Goal: Contribute content

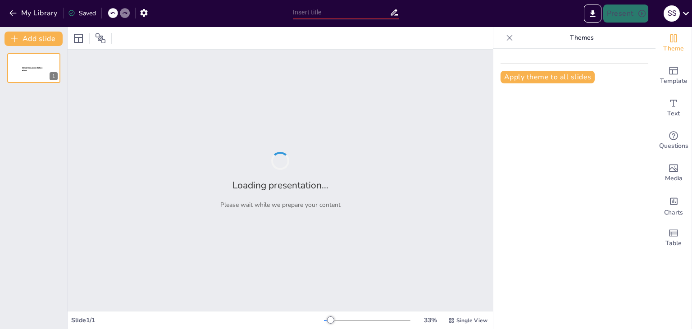
type input "El Impacto del Meteorito en la Extinción de los Dinosaurios"
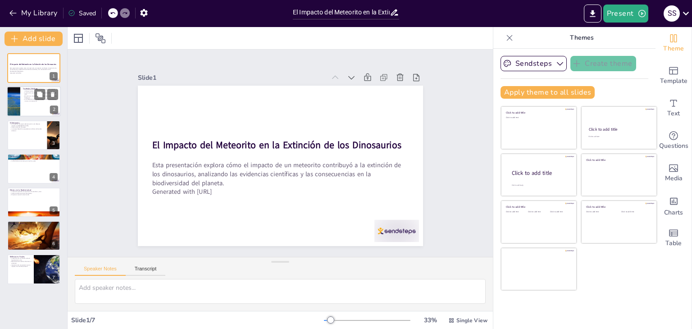
click at [25, 105] on div at bounding box center [34, 102] width 54 height 31
type textarea "Los dinosaurios fueron el grupo dominante en la Tierra durante un periodo de ti…"
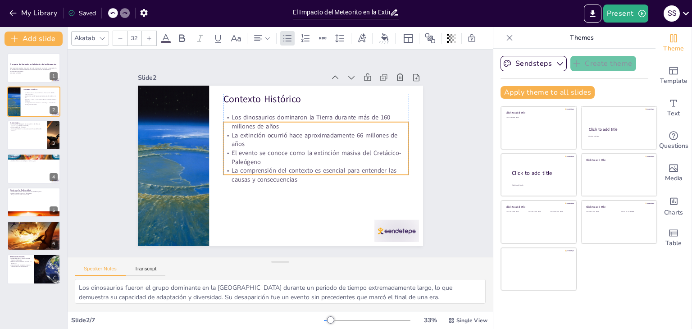
drag, startPoint x: 257, startPoint y: 156, endPoint x: 258, endPoint y: 171, distance: 15.4
click at [258, 171] on p "La comprensión del contexto es esencial para entender las causas y consecuencias" at bounding box center [304, 188] width 177 height 92
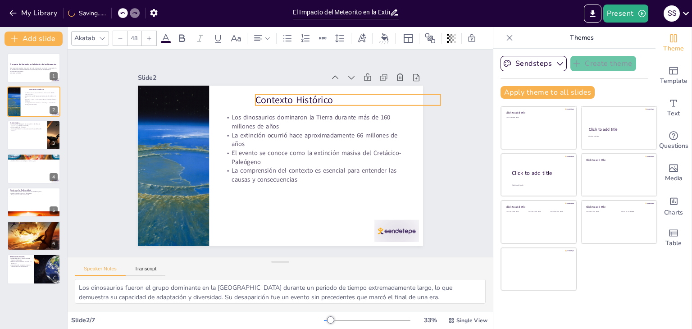
drag, startPoint x: 238, startPoint y: 92, endPoint x: 270, endPoint y: 94, distance: 32.5
click at [303, 98] on p "Contexto Histórico" at bounding box center [363, 177] width 120 height 158
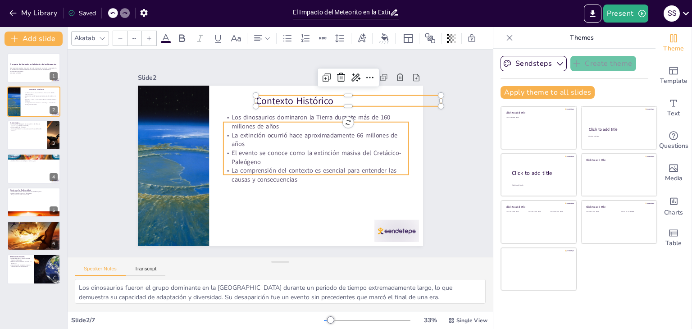
type input "32"
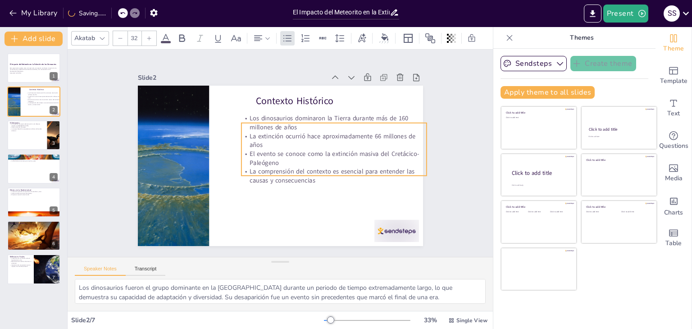
drag, startPoint x: 271, startPoint y: 135, endPoint x: 289, endPoint y: 136, distance: 18.1
click at [289, 136] on p "La extinción ocurrió hace aproximadamente 66 millones de años" at bounding box center [335, 158] width 182 height 74
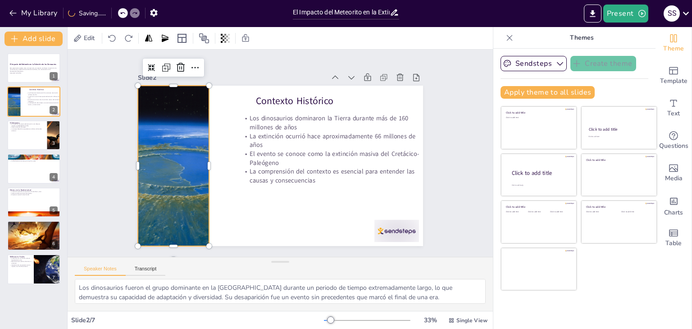
drag, startPoint x: 199, startPoint y: 139, endPoint x: 199, endPoint y: 146, distance: 6.3
click at [199, 146] on div at bounding box center [175, 132] width 251 height 218
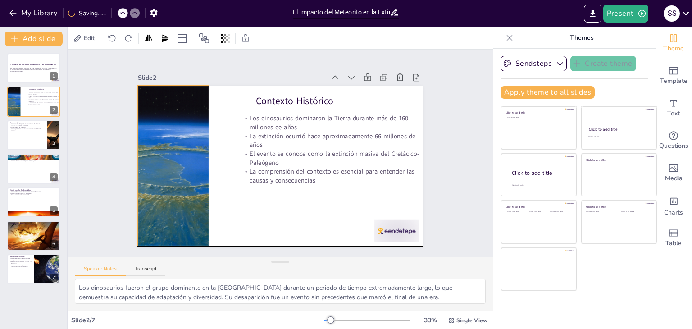
drag, startPoint x: 198, startPoint y: 161, endPoint x: 197, endPoint y: 150, distance: 11.3
click at [197, 150] on div at bounding box center [173, 143] width 240 height 201
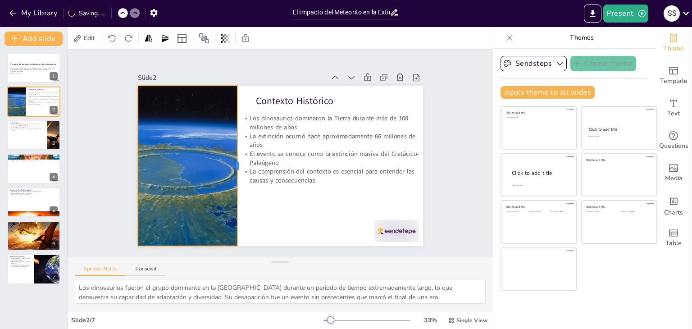
drag, startPoint x: 203, startPoint y: 164, endPoint x: 231, endPoint y: 170, distance: 29.0
click at [231, 170] on div at bounding box center [239, 149] width 72 height 150
click at [25, 136] on div at bounding box center [34, 135] width 54 height 31
type textarea "El tamaño del meteorito fue un factor crucial en la magnitud del impacto. Un me…"
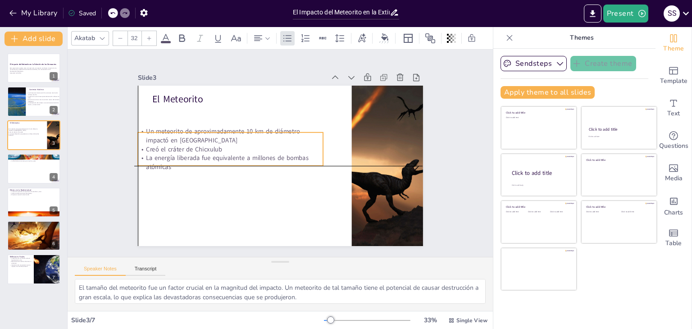
drag, startPoint x: 206, startPoint y: 124, endPoint x: 188, endPoint y: 147, distance: 28.9
click at [188, 147] on p "Creó el cráter de Chicxulub" at bounding box center [239, 124] width 165 height 101
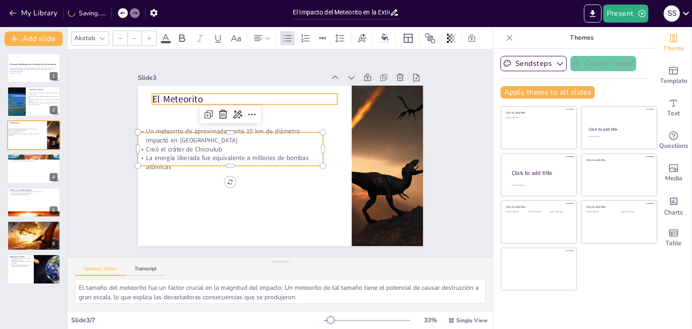
type input "48"
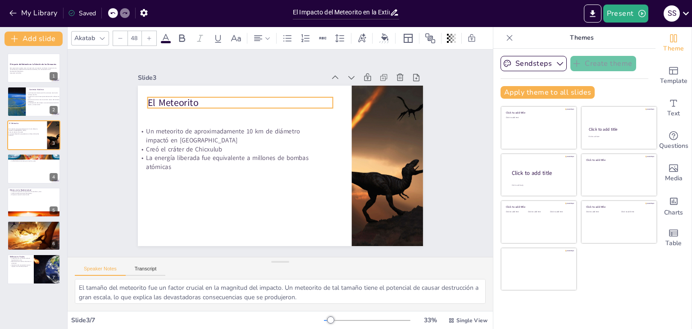
drag, startPoint x: 160, startPoint y: 91, endPoint x: 154, endPoint y: 95, distance: 7.1
click at [211, 95] on p "El Meteorito" at bounding box center [284, 89] width 147 height 134
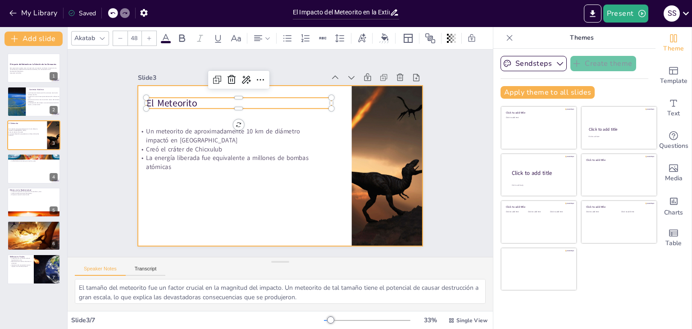
click at [341, 144] on div at bounding box center [278, 165] width 312 height 216
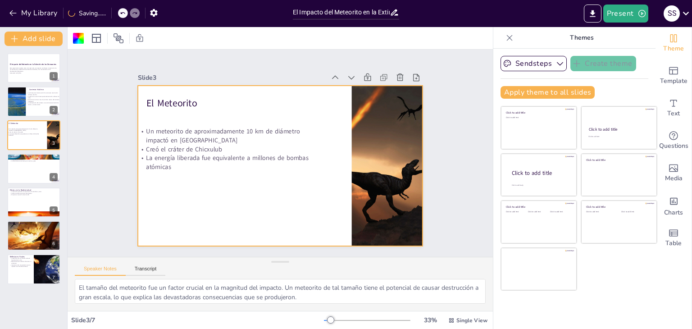
click at [343, 145] on div at bounding box center [270, 160] width 298 height 325
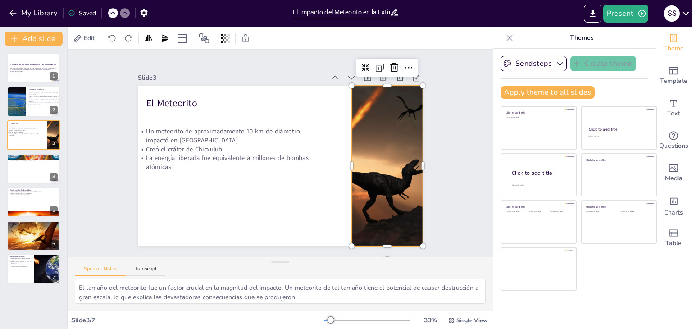
click at [347, 147] on div at bounding box center [366, 217] width 289 height 259
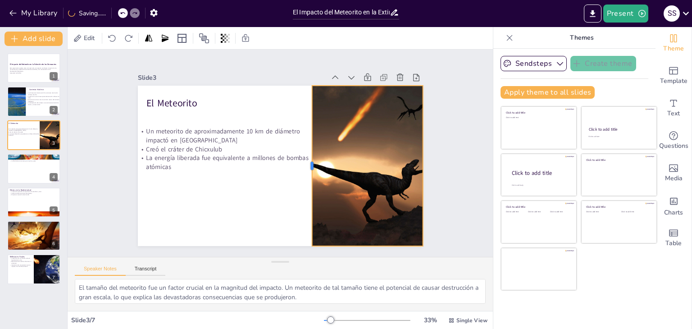
drag, startPoint x: 344, startPoint y: 160, endPoint x: 305, endPoint y: 278, distance: 124.2
click at [305, 278] on div "Slide 1 El Impacto del Meteorito en la Extinción de los Dinosaurios Esta presen…" at bounding box center [281, 180] width 426 height 261
drag, startPoint x: 417, startPoint y: 163, endPoint x: 432, endPoint y: 159, distance: 15.3
click at [432, 159] on div at bounding box center [434, 198] width 41 height 159
drag, startPoint x: 431, startPoint y: 161, endPoint x: 418, endPoint y: 170, distance: 15.9
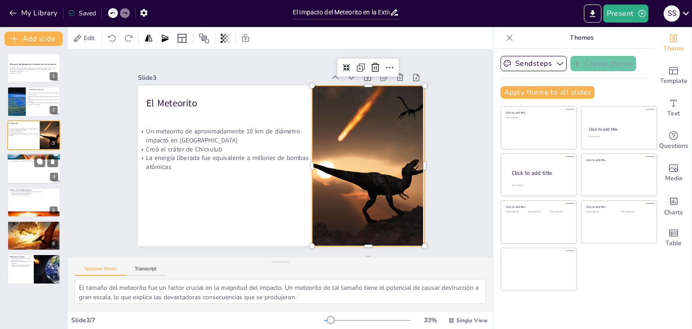
drag, startPoint x: 418, startPoint y: 170, endPoint x: 27, endPoint y: 175, distance: 390.9
click at [27, 175] on div at bounding box center [34, 168] width 54 height 31
type textarea "Los incendios forestales generados por el impacto fueron una de las primeras co…"
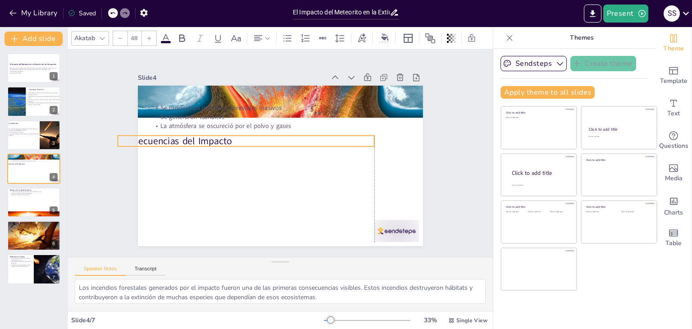
drag, startPoint x: 337, startPoint y: 92, endPoint x: 303, endPoint y: 136, distance: 55.6
click at [303, 136] on p "Consecuencias del Impacto" at bounding box center [252, 131] width 248 height 92
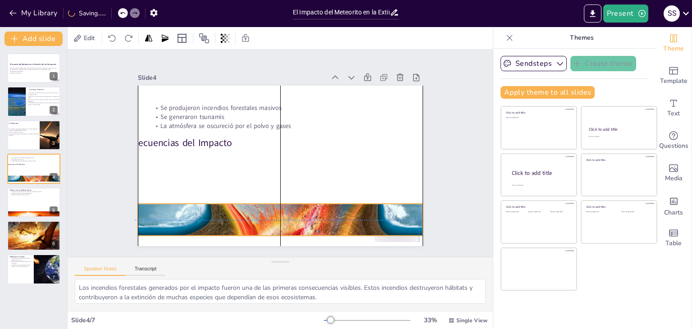
drag, startPoint x: 353, startPoint y: 91, endPoint x: 350, endPoint y: 218, distance: 127.2
click at [350, 218] on div at bounding box center [260, 216] width 350 height 330
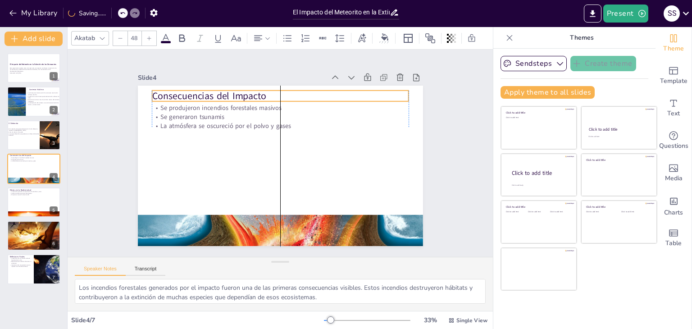
drag, startPoint x: 215, startPoint y: 134, endPoint x: 243, endPoint y: 95, distance: 48.4
click at [275, 95] on p "Consecuencias del Impacto" at bounding box center [333, 177] width 117 height 240
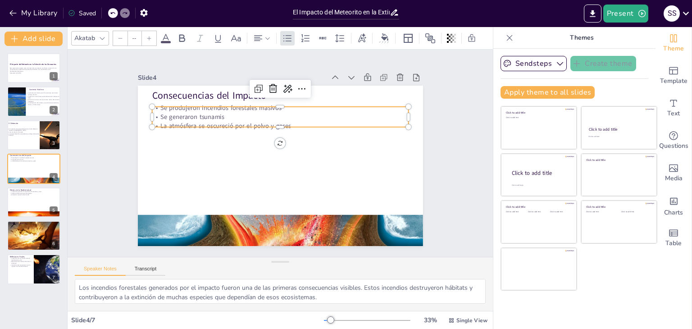
type input "32"
click at [250, 119] on p "La atmósfera se oscureció por el polvo y gases" at bounding box center [292, 127] width 238 height 113
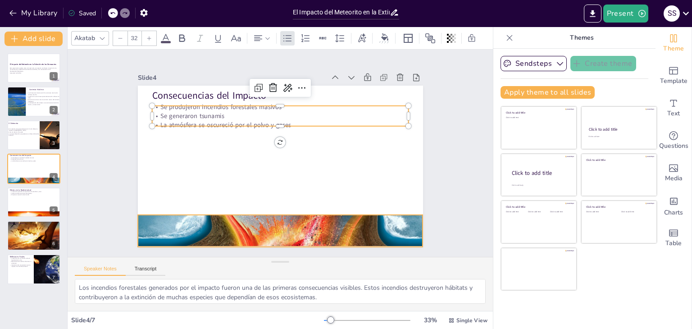
click at [229, 212] on div at bounding box center [264, 229] width 332 height 308
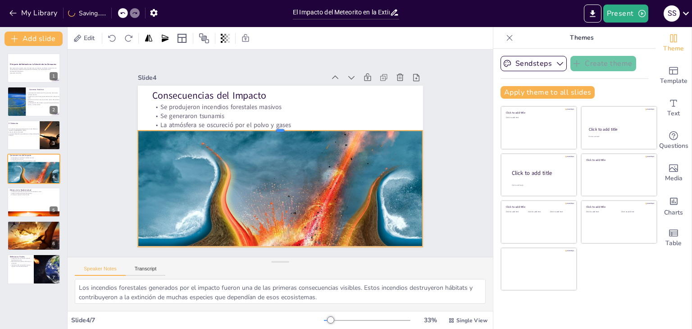
drag, startPoint x: 274, startPoint y: 210, endPoint x: 252, endPoint y: 125, distance: 87.2
click at [252, 125] on div at bounding box center [300, 136] width 197 height 217
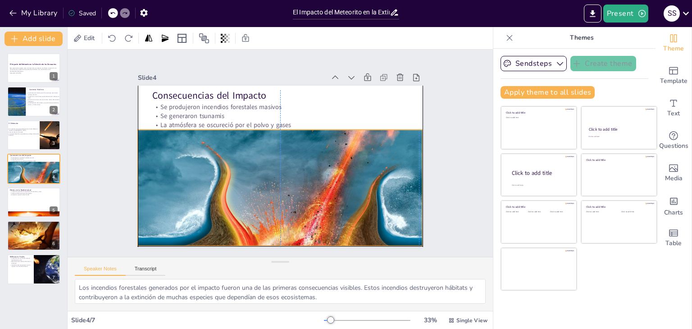
click at [265, 161] on div at bounding box center [219, 198] width 374 height 381
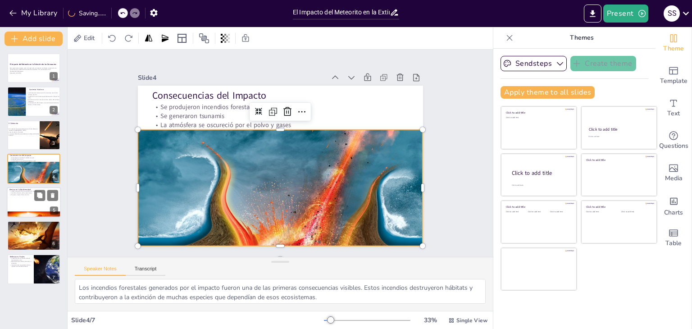
click at [11, 197] on div at bounding box center [34, 202] width 54 height 31
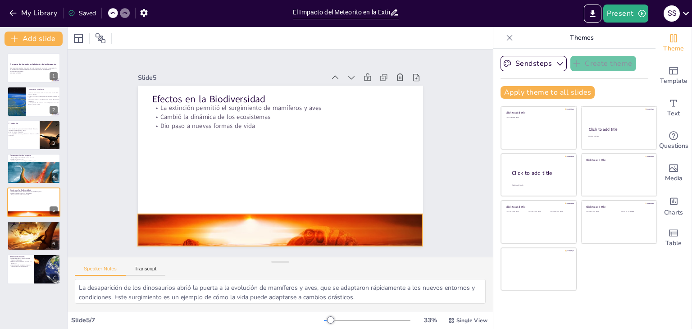
click at [267, 217] on div at bounding box center [223, 205] width 310 height 320
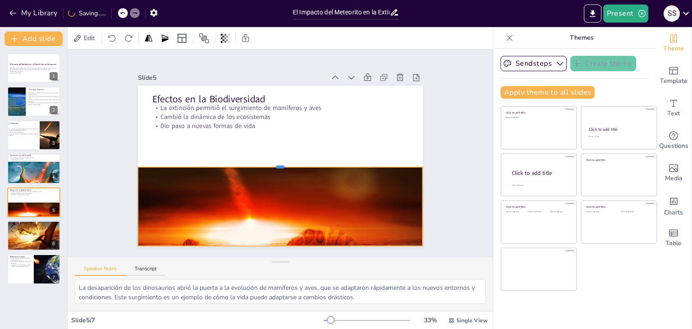
drag, startPoint x: 271, startPoint y: 209, endPoint x: 258, endPoint y: 150, distance: 60.5
click at [258, 150] on div "Efectos en la Biodiversidad La extinción permitió el surgimiento de mamíferos y…" at bounding box center [278, 165] width 312 height 216
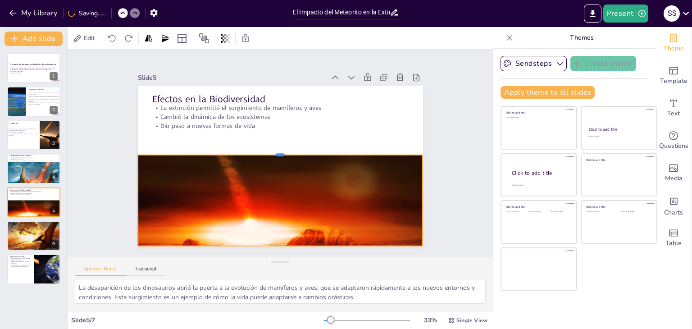
click at [258, 150] on div at bounding box center [281, 151] width 280 height 66
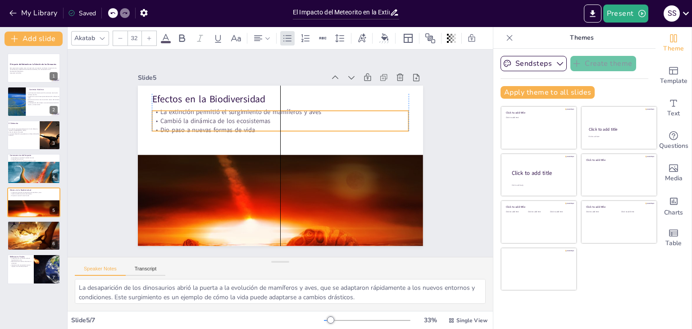
drag, startPoint x: 184, startPoint y: 119, endPoint x: 182, endPoint y: 124, distance: 5.3
click at [182, 124] on p "Dio paso a nuevas formas de vida" at bounding box center [285, 130] width 253 height 62
click at [22, 236] on div at bounding box center [34, 236] width 54 height 40
type textarea "La presencia de iridio en las capas de tierra es un indicador clave del impacto…"
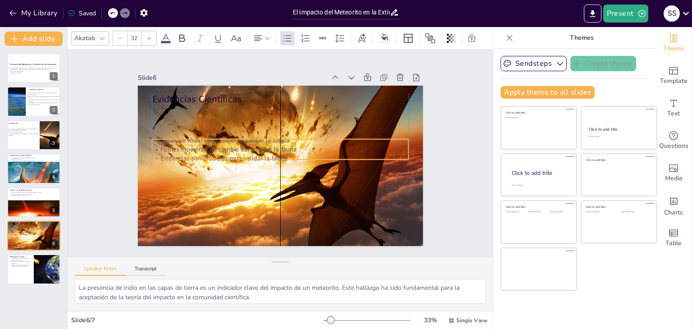
drag, startPoint x: 211, startPoint y: 125, endPoint x: 213, endPoint y: 159, distance: 33.9
click at [213, 159] on p "Evidencias son cruciales para validar la teoría" at bounding box center [278, 157] width 238 height 113
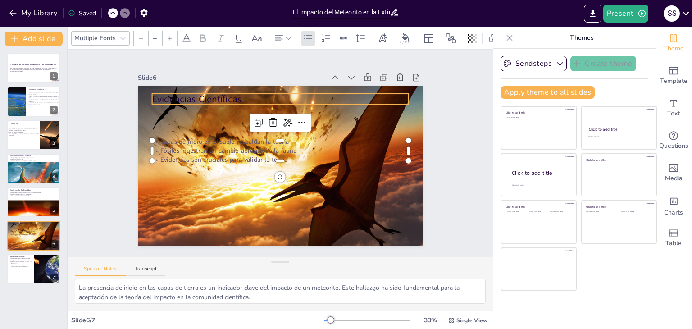
type input "48"
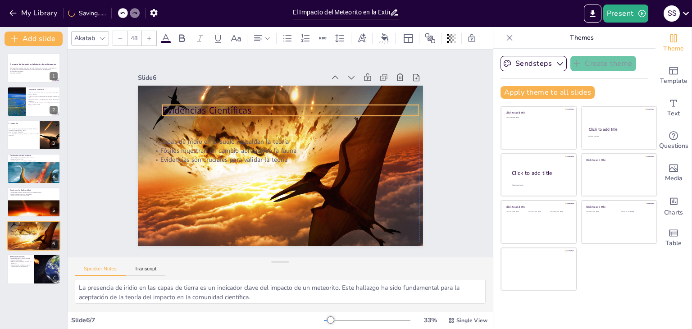
drag, startPoint x: 197, startPoint y: 95, endPoint x: 207, endPoint y: 106, distance: 15.3
click at [207, 106] on p "Evidencias Científicas" at bounding box center [303, 115] width 248 height 92
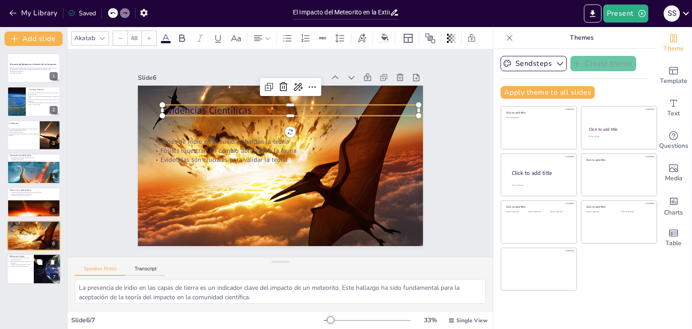
click at [22, 259] on p "La extinción es una lección sobre la fragilidad de la vida" at bounding box center [20, 258] width 22 height 3
type textarea "La extinción de los dinosaurios es un recordatorio de que la vida es vulnerable…"
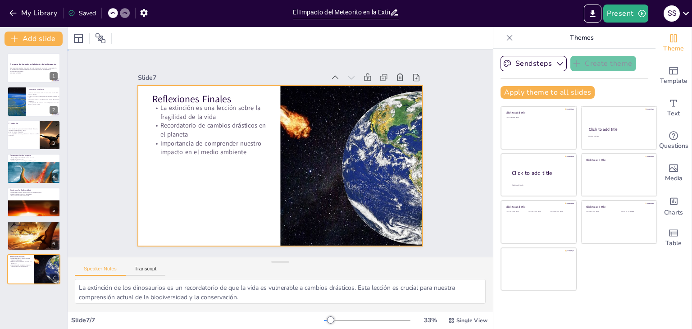
click at [272, 151] on div at bounding box center [276, 165] width 321 height 241
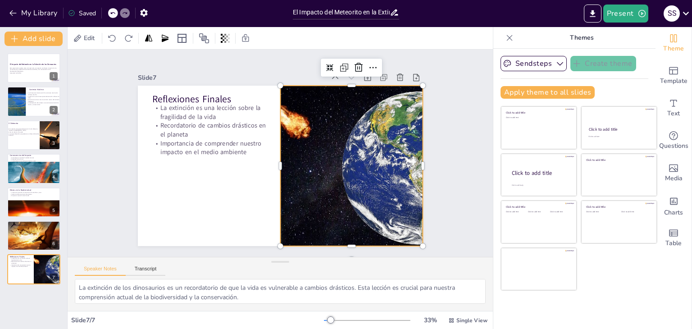
click at [275, 151] on div at bounding box center [290, 224] width 241 height 321
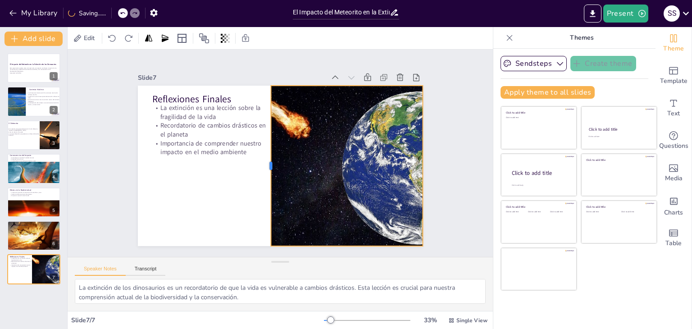
drag, startPoint x: 272, startPoint y: 159, endPoint x: 263, endPoint y: 166, distance: 11.9
click at [263, 166] on div at bounding box center [262, 154] width 113 height 124
click at [40, 8] on button "My Library" at bounding box center [34, 13] width 55 height 14
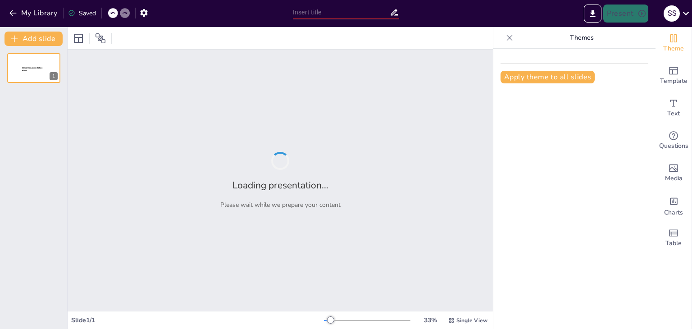
type input "La Diversidad Cultural de América: Un Viaje a Través de Sus Tradiciones"
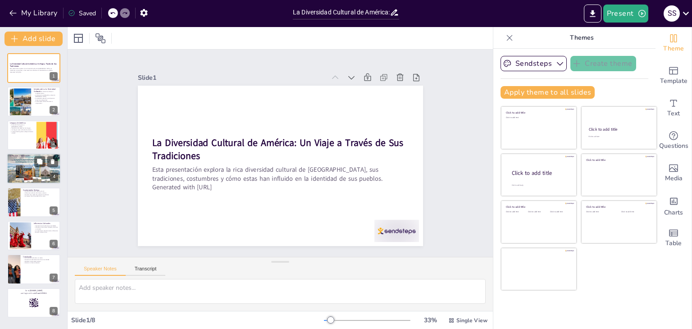
click at [21, 170] on div at bounding box center [34, 168] width 54 height 31
type textarea "Las festividades en [GEOGRAPHIC_DATA] son un claro reflejo de su diversidad cul…"
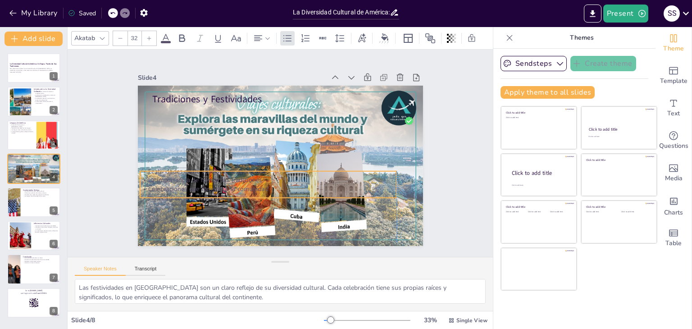
drag, startPoint x: 226, startPoint y: 133, endPoint x: 216, endPoint y: 197, distance: 65.2
click at [216, 197] on p "Variedad en las celebraciones" at bounding box center [244, 182] width 213 height 158
click at [216, 197] on div at bounding box center [231, 162] width 111 height 238
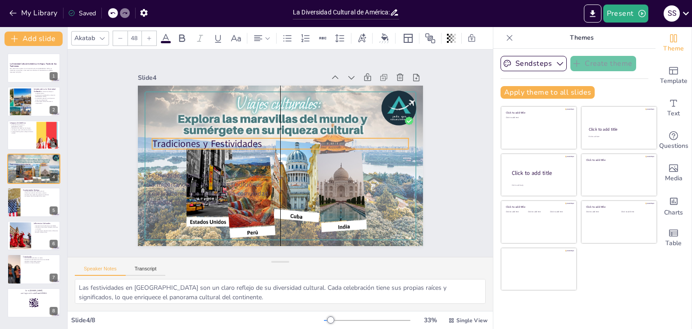
drag, startPoint x: 202, startPoint y: 91, endPoint x: 198, endPoint y: 138, distance: 46.6
click at [198, 138] on p "Tradiciones y Festividades" at bounding box center [275, 162] width 229 height 140
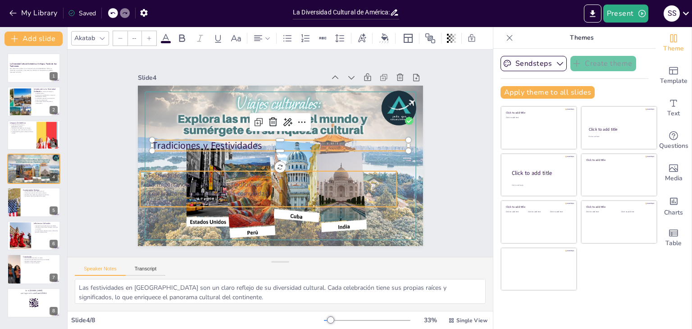
type input "32"
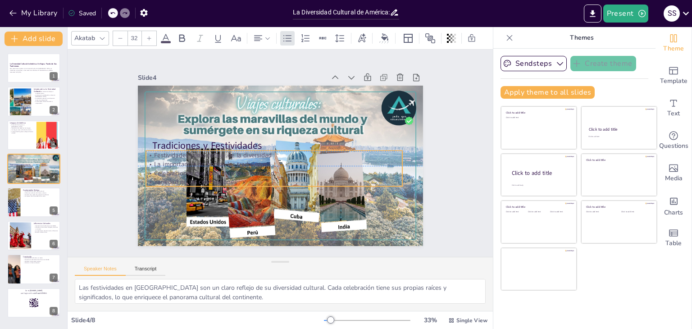
drag, startPoint x: 205, startPoint y: 175, endPoint x: 217, endPoint y: 131, distance: 45.9
click at [217, 131] on p "Festividades como reflejo de la diversidad" at bounding box center [273, 154] width 253 height 62
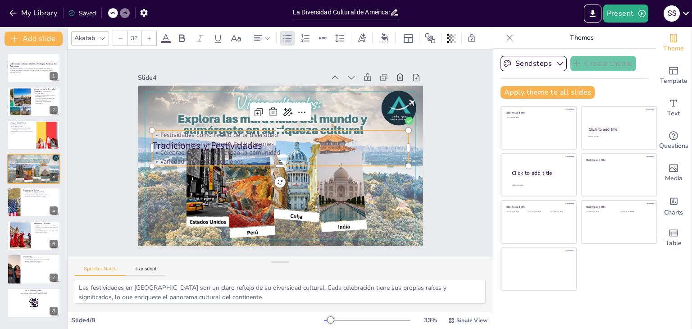
click at [217, 131] on p "Festividades como reflejo de la diversidad" at bounding box center [292, 139] width 197 height 179
click at [217, 131] on p "Festividades como reflejo de la diversidad" at bounding box center [265, 162] width 136 height 227
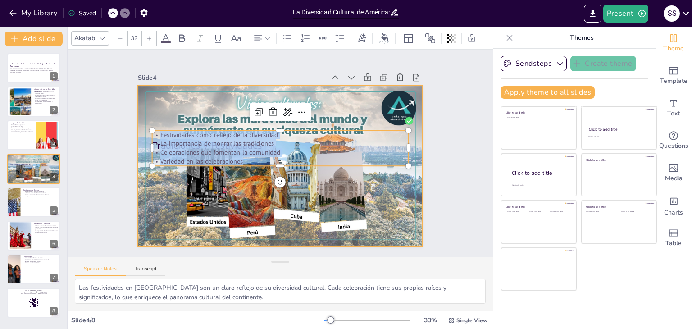
drag, startPoint x: 217, startPoint y: 131, endPoint x: 213, endPoint y: 193, distance: 62.4
click at [213, 193] on div "Tradiciones y Festividades Festividades como reflejo de la diversidad La import…" at bounding box center [276, 165] width 321 height 241
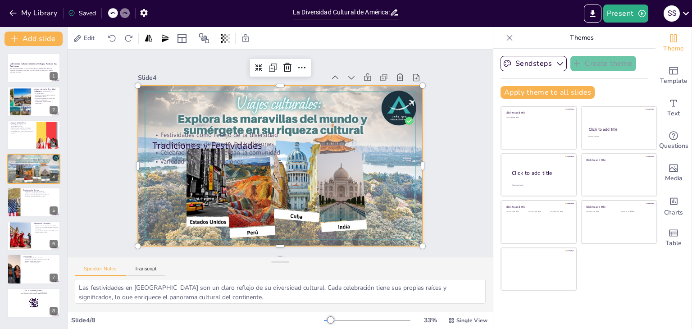
click at [143, 181] on div at bounding box center [273, 142] width 327 height 282
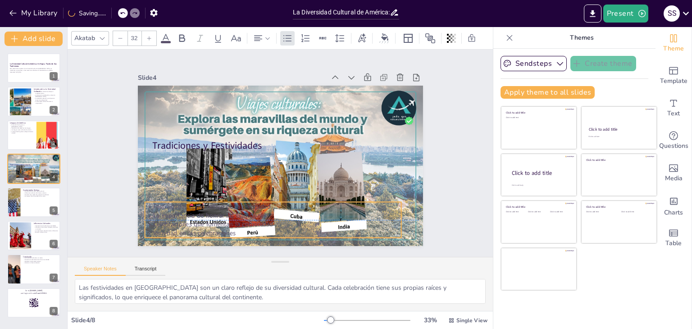
drag, startPoint x: 164, startPoint y: 144, endPoint x: 158, endPoint y: 212, distance: 67.9
click at [158, 212] on p "La importancia de honrar las tradiciones" at bounding box center [243, 203] width 227 height 136
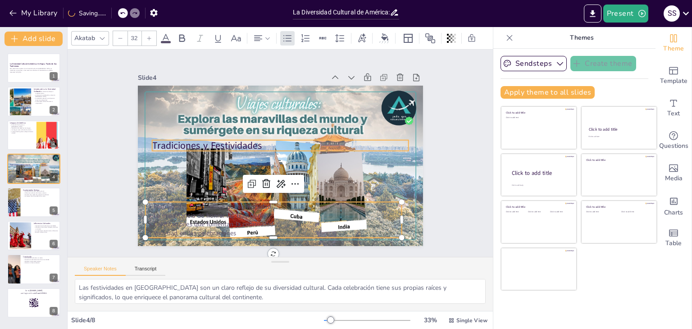
type input "48"
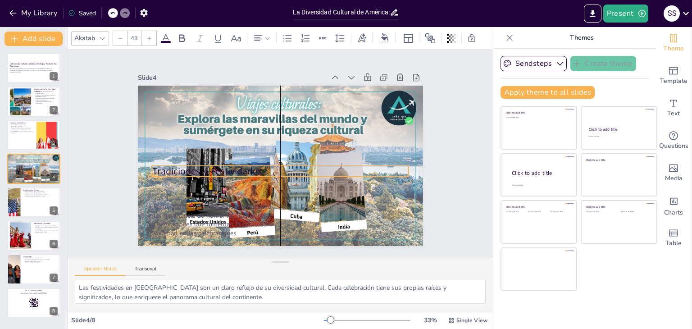
drag, startPoint x: 167, startPoint y: 139, endPoint x: 167, endPoint y: 165, distance: 25.3
click at [229, 165] on p "Tradiciones y Festividades" at bounding box center [262, 157] width 66 height 254
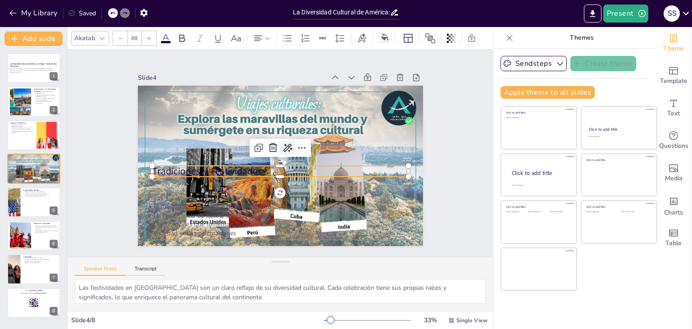
click at [281, 151] on icon at bounding box center [288, 158] width 14 height 14
click at [4, 189] on div "La Diversidad Cultural de América: Un Viaje a Través de Sus Tradiciones Esta pr…" at bounding box center [33, 185] width 67 height 265
click at [11, 197] on div at bounding box center [13, 202] width 60 height 31
type textarea "La gastronomía es un aspecto fundamental de la cultura. Cada plato no solo sati…"
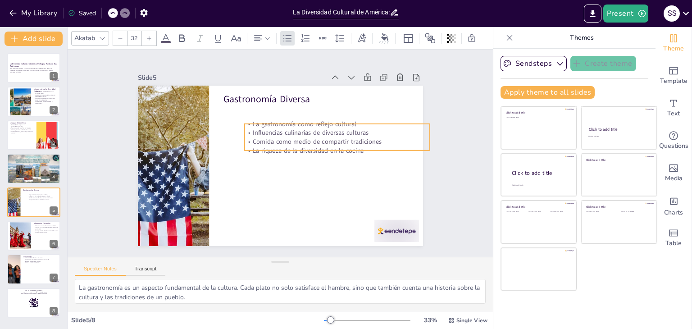
drag, startPoint x: 250, startPoint y: 108, endPoint x: 271, endPoint y: 125, distance: 27.2
click at [280, 125] on p "Influencias culinarias de diversas culturas" at bounding box center [321, 196] width 83 height 173
drag, startPoint x: 286, startPoint y: 127, endPoint x: 310, endPoint y: 133, distance: 24.6
click at [269, 136] on p "Comida como medio de compartir tradiciones" at bounding box center [319, 196] width 101 height 165
drag, startPoint x: 256, startPoint y: 136, endPoint x: 280, endPoint y: 136, distance: 24.3
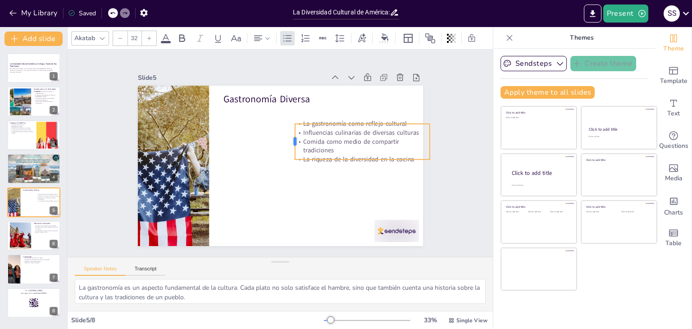
drag, startPoint x: 235, startPoint y: 133, endPoint x: 284, endPoint y: 138, distance: 49.3
click at [284, 138] on div at bounding box center [296, 150] width 27 height 33
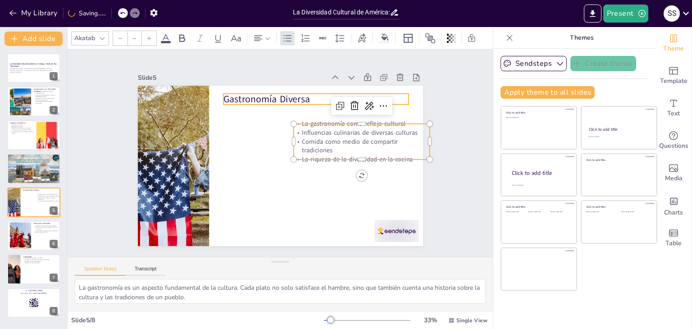
type input "48"
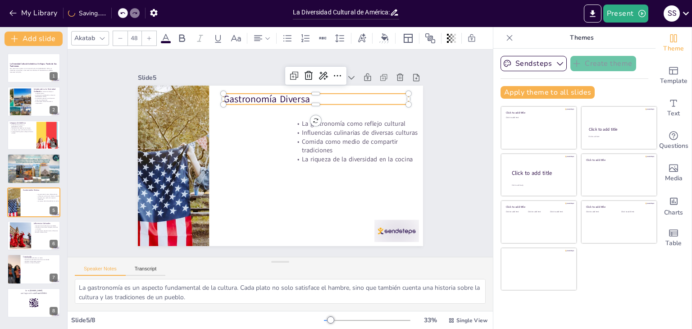
drag, startPoint x: 266, startPoint y: 95, endPoint x: 307, endPoint y: 96, distance: 41.1
click at [307, 96] on p "Gastronomía Diversa" at bounding box center [338, 124] width 167 height 104
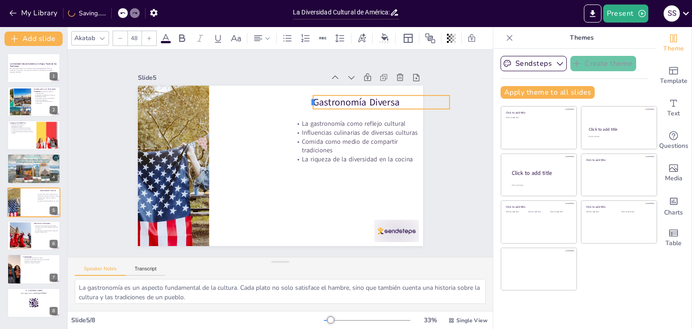
drag, startPoint x: 257, startPoint y: 96, endPoint x: 306, endPoint y: 96, distance: 48.7
click at [329, 128] on div at bounding box center [336, 135] width 14 height 15
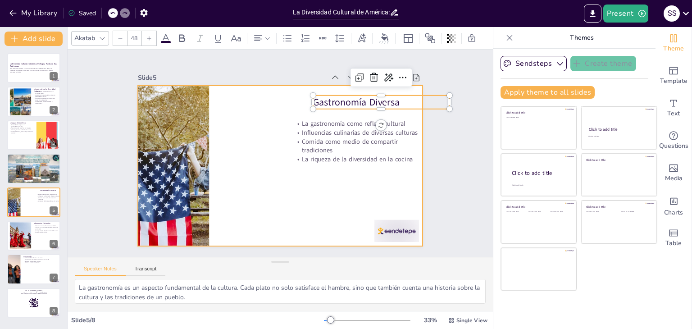
click at [203, 133] on div at bounding box center [269, 159] width 282 height 327
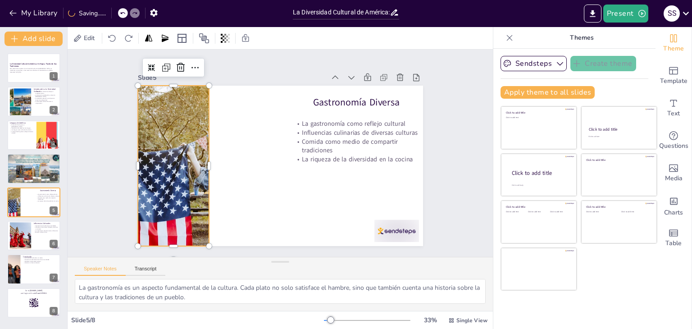
click at [202, 138] on div at bounding box center [186, 100] width 351 height 316
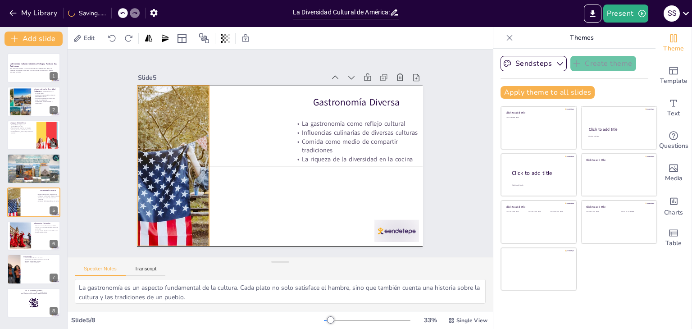
click at [200, 161] on div at bounding box center [174, 132] width 351 height 251
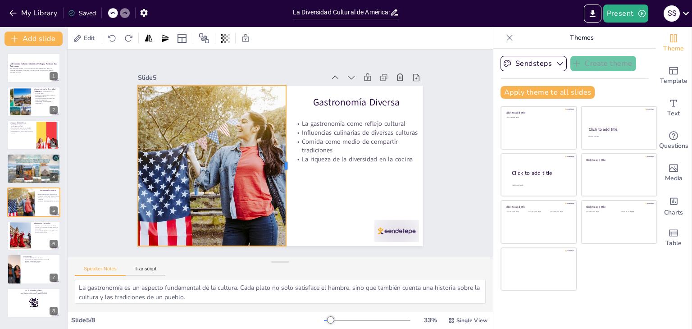
drag, startPoint x: 202, startPoint y: 162, endPoint x: 279, endPoint y: 158, distance: 77.2
click at [279, 158] on div at bounding box center [282, 168] width 87 height 142
click at [18, 229] on div at bounding box center [20, 236] width 41 height 28
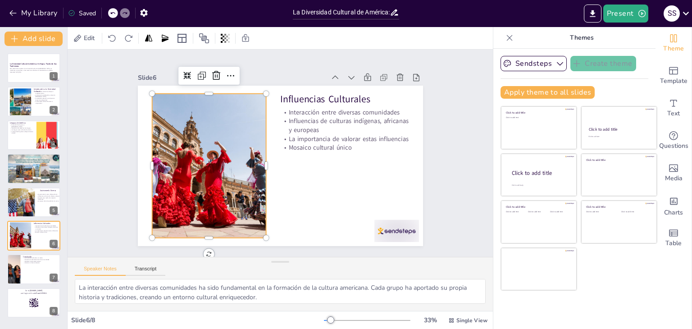
click at [177, 170] on div at bounding box center [260, 83] width 166 height 231
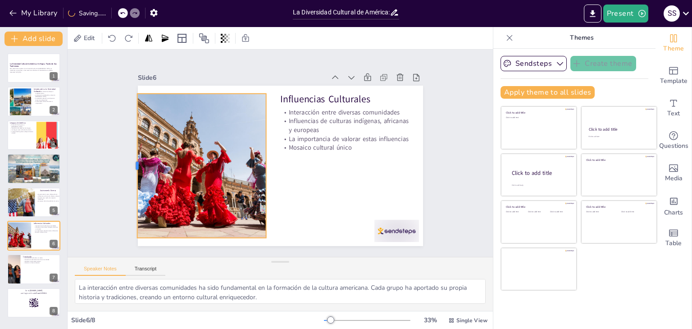
drag, startPoint x: 144, startPoint y: 163, endPoint x: 129, endPoint y: 163, distance: 14.9
click at [346, 117] on div at bounding box center [391, 56] width 91 height 121
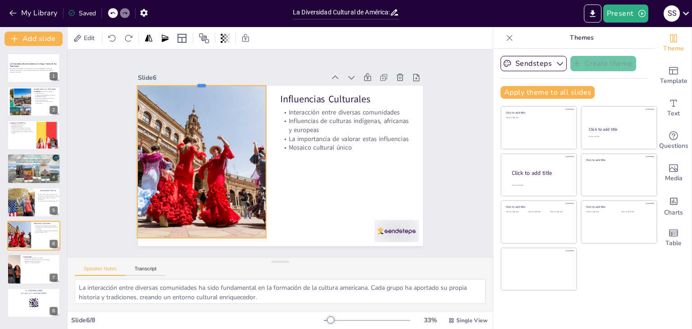
drag, startPoint x: 194, startPoint y: 89, endPoint x: 194, endPoint y: 80, distance: 9.0
click at [344, 80] on div at bounding box center [385, 131] width 82 height 109
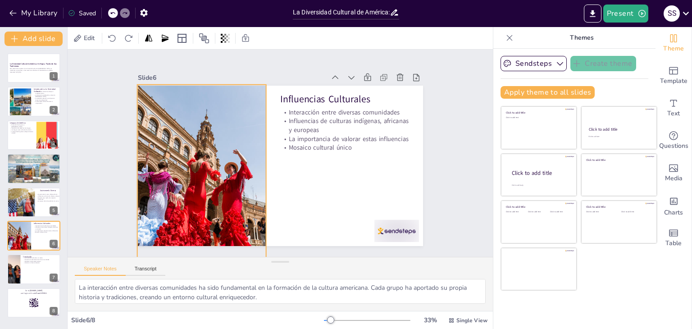
drag, startPoint x: 194, startPoint y: 234, endPoint x: 202, endPoint y: 294, distance: 60.4
click at [202, 294] on div "Slide 1 La Diversidad Cultural de América: Un Viaje a Través de Sus Tradiciones…" at bounding box center [281, 180] width 426 height 261
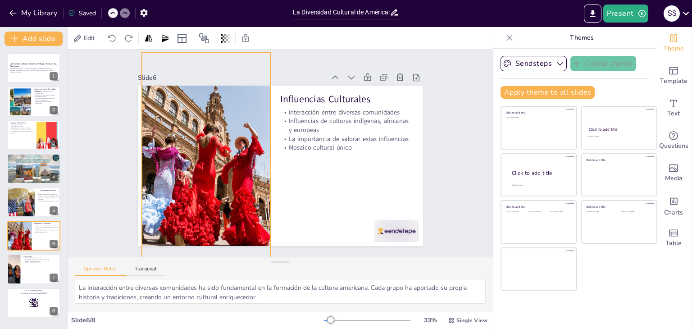
drag, startPoint x: 215, startPoint y: 190, endPoint x: 223, endPoint y: 140, distance: 51.1
click at [223, 140] on div at bounding box center [246, 125] width 335 height 339
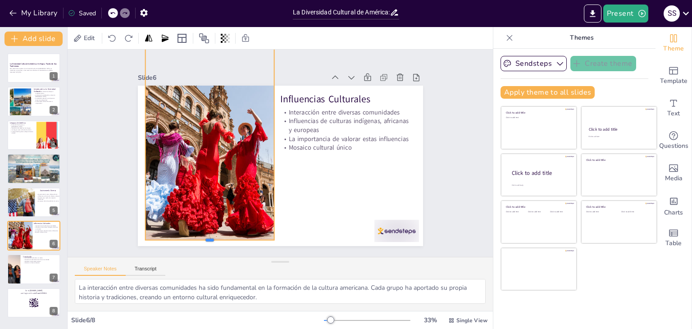
drag, startPoint x: 204, startPoint y: 249, endPoint x: 197, endPoint y: 225, distance: 25.4
click at [197, 129] on div at bounding box center [206, 65] width 34 height 128
click at [197, 221] on div at bounding box center [180, 185] width 115 height 71
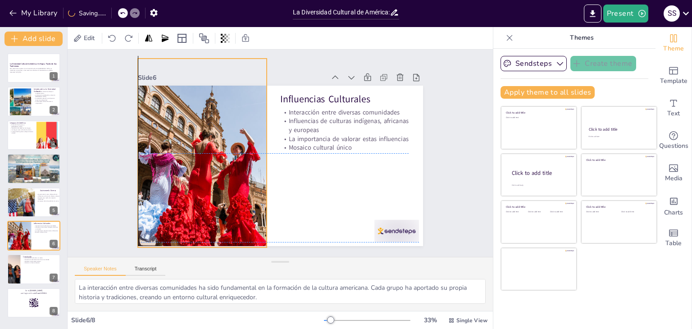
drag, startPoint x: 192, startPoint y: 199, endPoint x: 188, endPoint y: 216, distance: 17.6
click at [188, 216] on div at bounding box center [314, 119] width 335 height 317
click at [193, 56] on div "Slide 1 La Diversidad Cultural de América: Un Viaje a Través de Sus Tradiciones…" at bounding box center [279, 153] width 459 height 291
drag, startPoint x: 194, startPoint y: 54, endPoint x: 194, endPoint y: 82, distance: 27.5
click at [347, 82] on div at bounding box center [376, 110] width 59 height 121
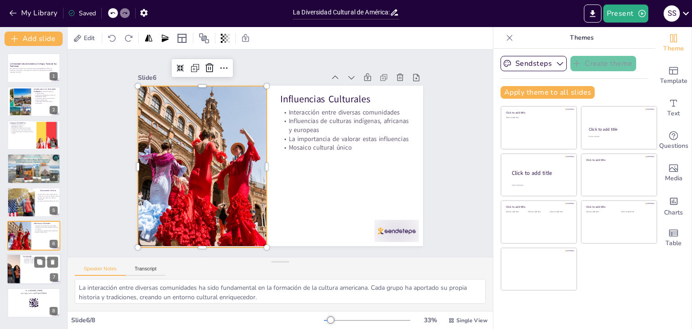
click at [23, 273] on div at bounding box center [34, 269] width 54 height 31
type textarea "La diversidad cultural de América es un activo invaluable que debemos proteger.…"
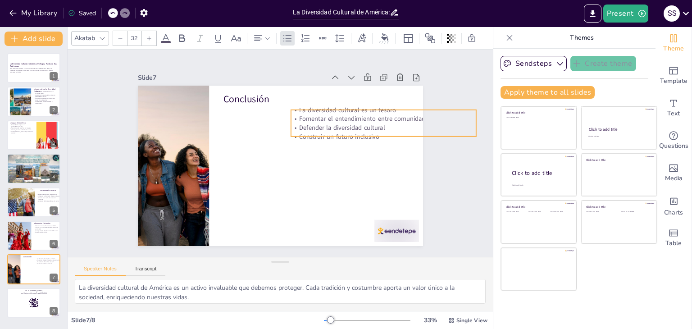
drag, startPoint x: 251, startPoint y: 113, endPoint x: 336, endPoint y: 118, distance: 85.3
click at [336, 135] on p "Fomentar el entendimiento entre comunidades" at bounding box center [375, 207] width 131 height 144
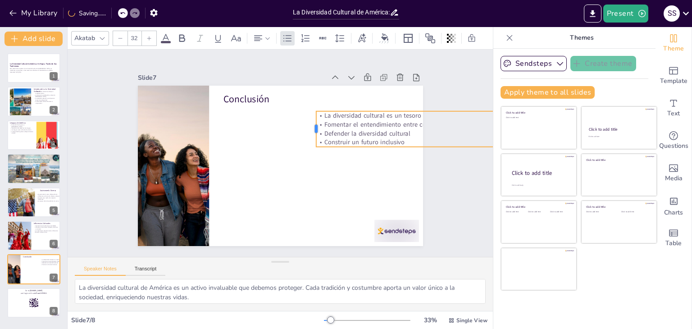
drag, startPoint x: 299, startPoint y: 120, endPoint x: 307, endPoint y: 123, distance: 8.3
click at [285, 123] on div at bounding box center [267, 115] width 36 height 18
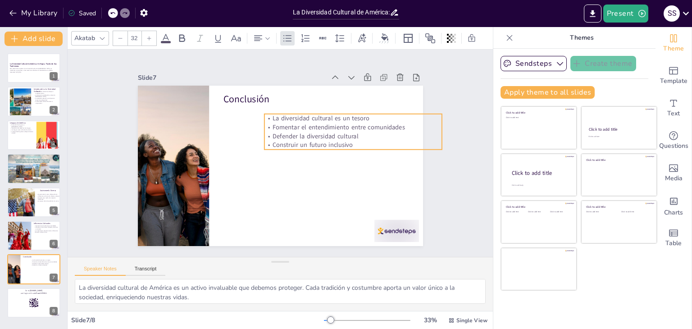
drag, startPoint x: 360, startPoint y: 119, endPoint x: 312, endPoint y: 121, distance: 48.8
click at [292, 141] on p "Fomentar el entendimiento entre comunidades" at bounding box center [204, 164] width 176 height 46
drag, startPoint x: 439, startPoint y: 127, endPoint x: 404, endPoint y: 129, distance: 34.8
click at [411, 129] on div at bounding box center [414, 132] width 7 height 36
drag, startPoint x: 337, startPoint y: 128, endPoint x: 348, endPoint y: 128, distance: 10.8
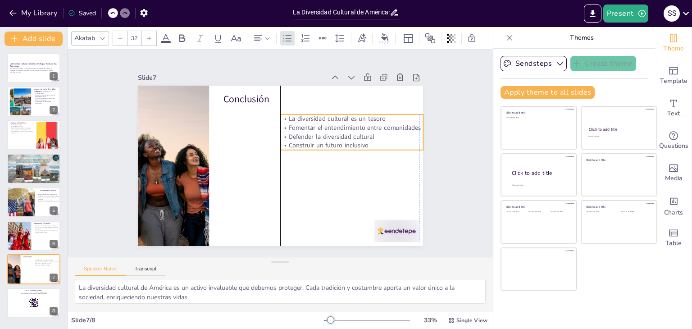
click at [268, 128] on p "Defender la diversidad cultural" at bounding box center [249, 87] width 38 height 142
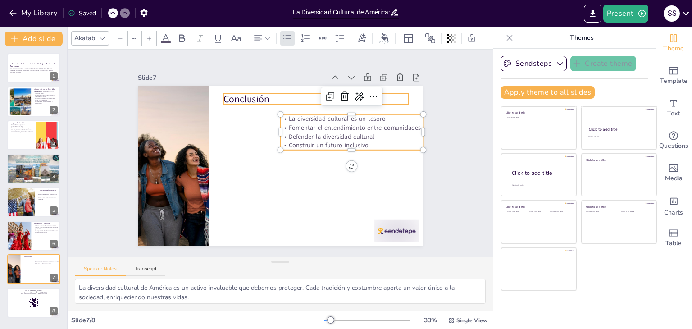
type input "48"
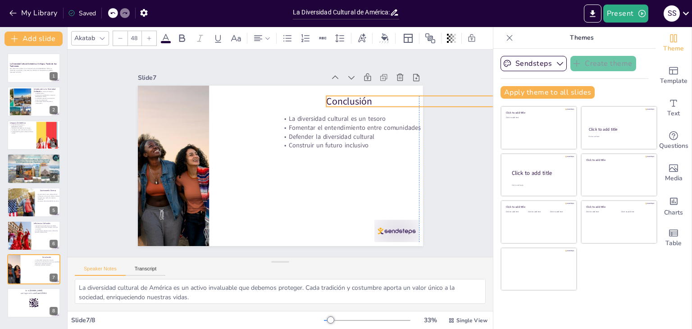
drag, startPoint x: 245, startPoint y: 96, endPoint x: 344, endPoint y: 97, distance: 98.7
click at [216, 97] on p "Conclusión" at bounding box center [149, 85] width 134 height 147
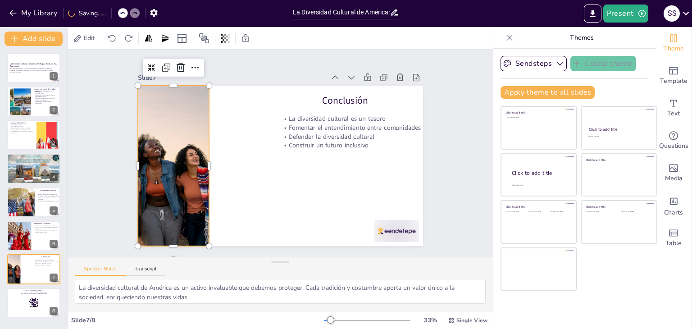
click at [220, 153] on div at bounding box center [383, 185] width 326 height 263
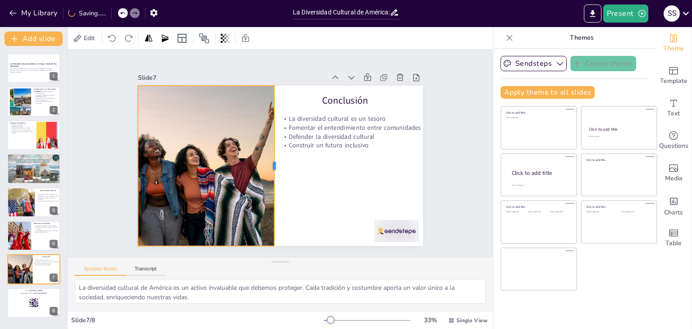
drag, startPoint x: 202, startPoint y: 161, endPoint x: 267, endPoint y: 146, distance: 67.0
click at [267, 146] on div at bounding box center [286, 141] width 56 height 155
click at [14, 311] on div at bounding box center [34, 303] width 54 height 31
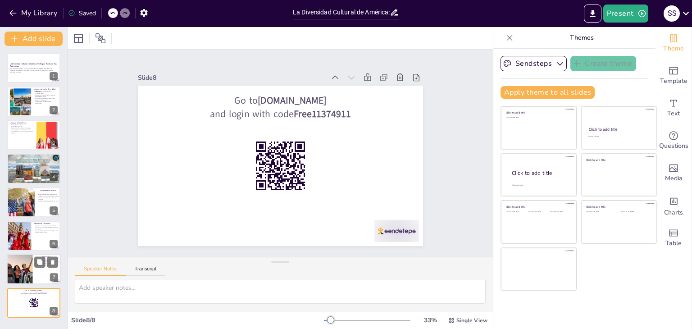
click at [15, 273] on div at bounding box center [13, 269] width 54 height 31
type textarea "La diversidad cultural de América es un activo invaluable que debemos proteger.…"
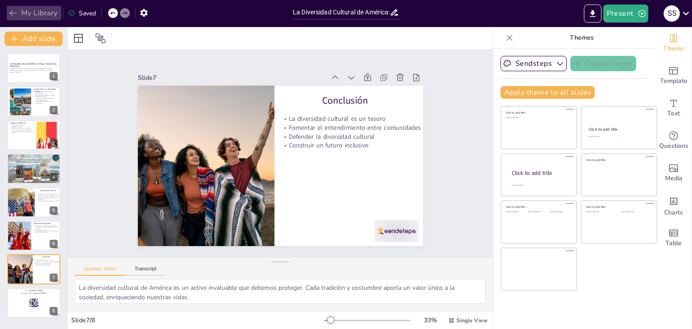
click at [24, 9] on button "My Library" at bounding box center [34, 13] width 55 height 14
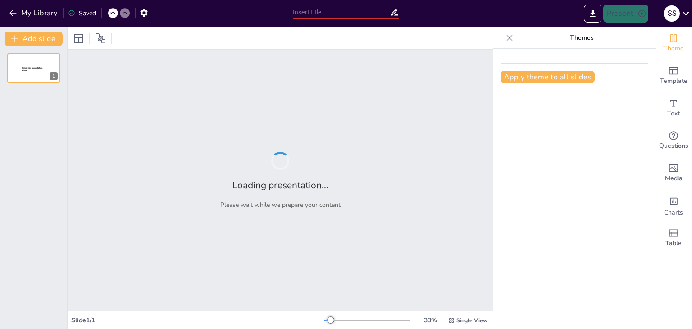
type input "La Importancia de la Educación Ambiental en la Sociedad"
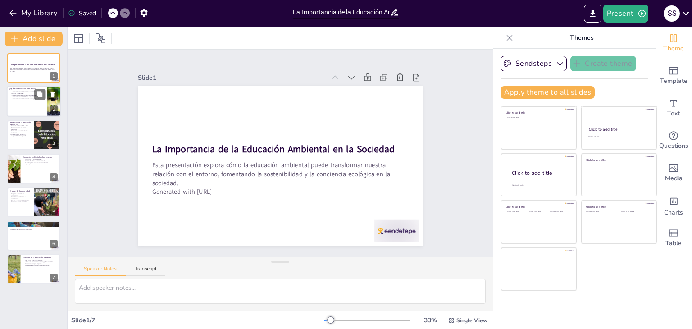
click at [18, 98] on p "La educación ambiental permite la participación activa." at bounding box center [26, 99] width 35 height 2
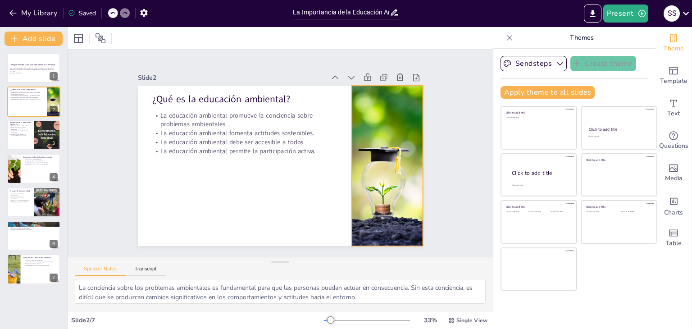
click at [349, 152] on div at bounding box center [374, 101] width 267 height 256
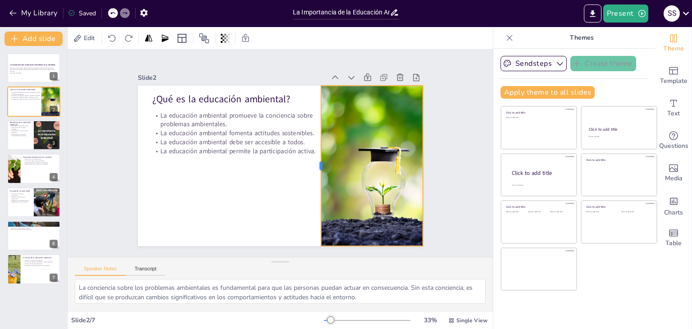
drag, startPoint x: 343, startPoint y: 165, endPoint x: 312, endPoint y: 169, distance: 31.0
click at [312, 169] on div at bounding box center [309, 180] width 72 height 150
click at [22, 127] on p "Fomento de la participación ciudadana." at bounding box center [20, 128] width 22 height 3
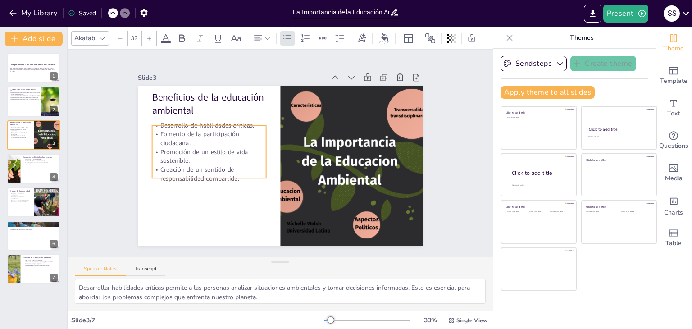
drag, startPoint x: 193, startPoint y: 159, endPoint x: 192, endPoint y: 168, distance: 9.1
click at [192, 168] on p "Creación de un sentido de responsabilidad compartida." at bounding box center [208, 136] width 108 height 73
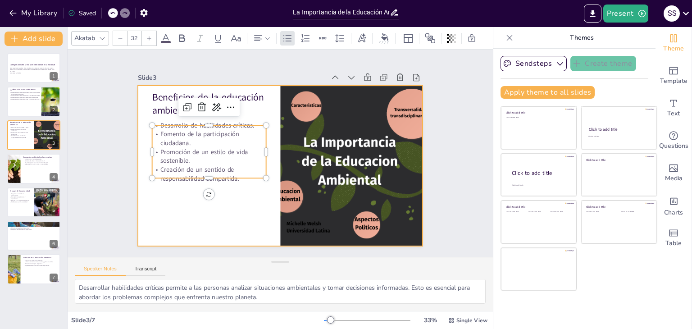
click at [272, 146] on div at bounding box center [278, 165] width 312 height 216
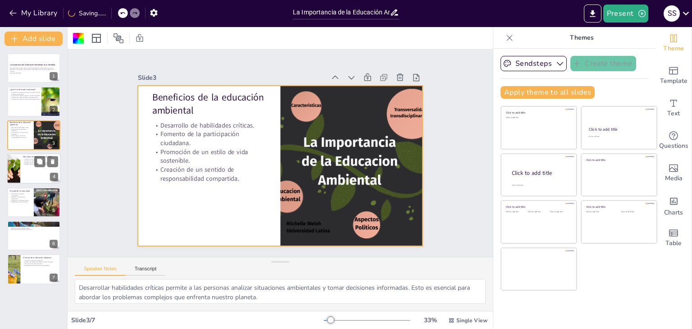
click at [10, 164] on div at bounding box center [13, 168] width 54 height 31
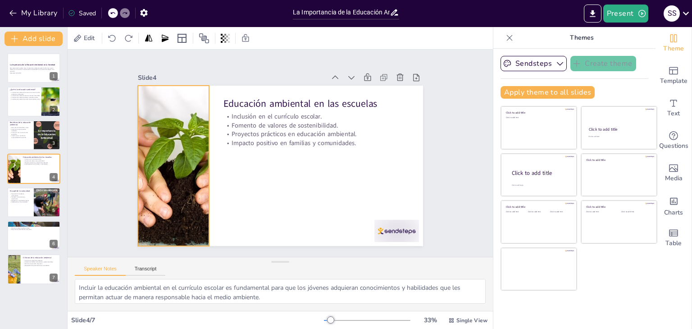
click at [200, 153] on div at bounding box center [174, 132] width 320 height 240
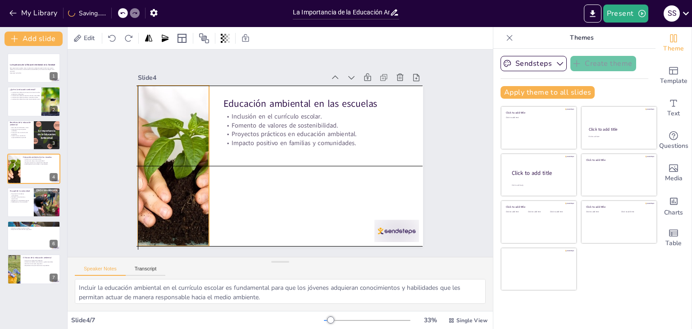
click at [200, 165] on div at bounding box center [173, 143] width 312 height 216
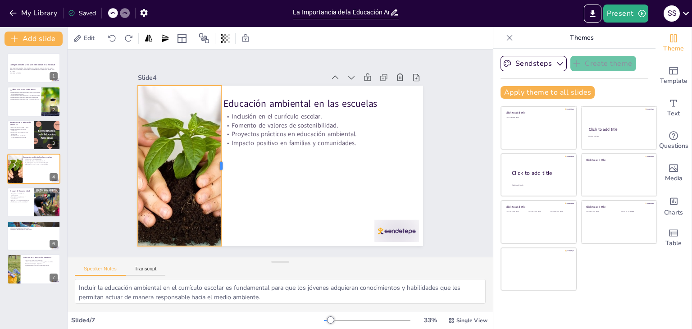
drag, startPoint x: 202, startPoint y: 161, endPoint x: 214, endPoint y: 161, distance: 12.2
click at [214, 161] on div at bounding box center [223, 154] width 41 height 159
click at [16, 205] on div at bounding box center [34, 202] width 54 height 31
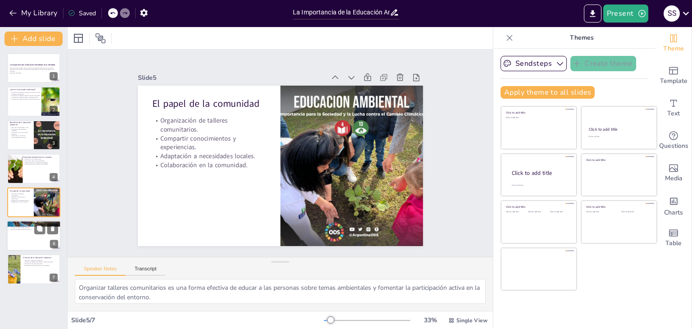
click at [30, 231] on div at bounding box center [34, 235] width 54 height 31
type textarea "Utilizar herramientas digitales en la educación ambiental permite presentar inf…"
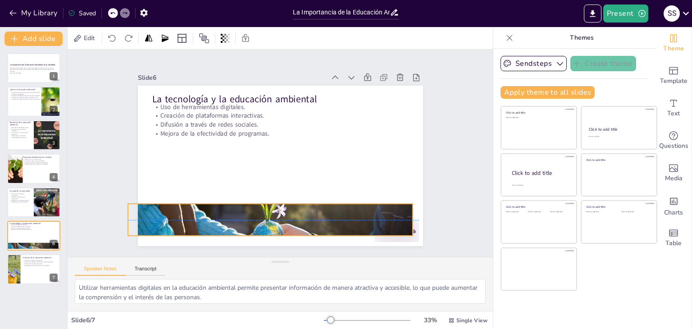
drag, startPoint x: 405, startPoint y: 105, endPoint x: 386, endPoint y: 224, distance: 121.0
click at [395, 229] on div at bounding box center [251, 214] width 334 height 280
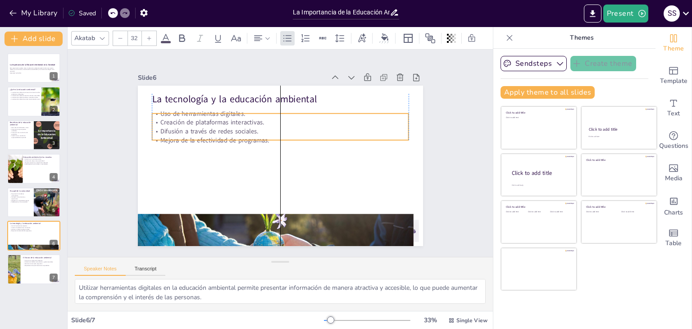
drag, startPoint x: 230, startPoint y: 123, endPoint x: 209, endPoint y: 129, distance: 21.8
click at [209, 129] on p "Difusión a través de redes sociales." at bounding box center [291, 134] width 227 height 136
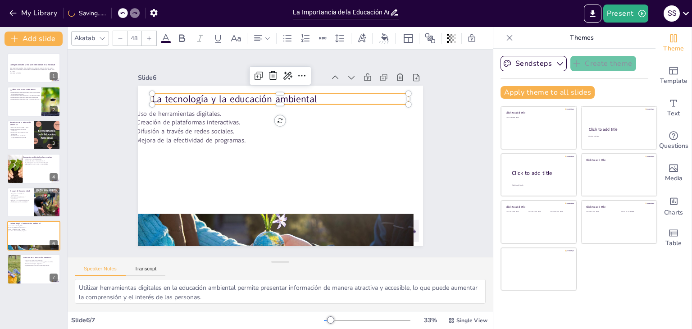
drag, startPoint x: 180, startPoint y: 91, endPoint x: 189, endPoint y: 91, distance: 8.6
click at [272, 91] on p "La tecnología y la educación ambiental" at bounding box center [330, 175] width 117 height 240
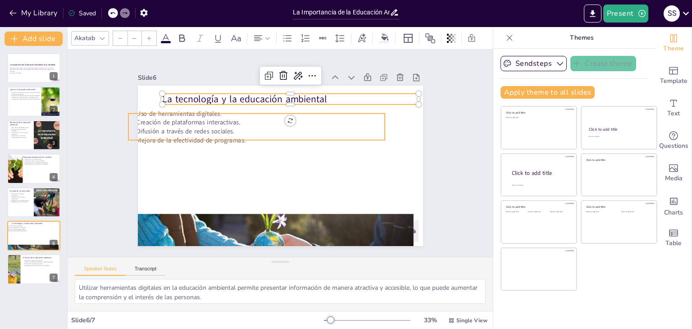
type input "32"
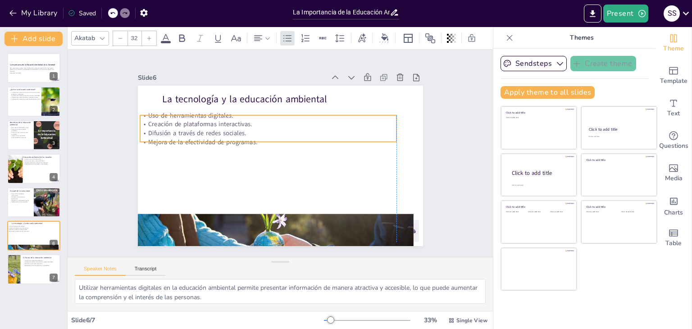
drag, startPoint x: 182, startPoint y: 119, endPoint x: 191, endPoint y: 121, distance: 9.2
click at [191, 121] on p "Creación de plataformas interactivas." at bounding box center [274, 123] width 253 height 62
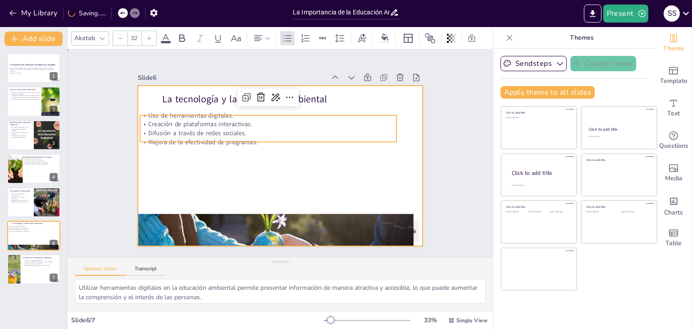
click at [240, 205] on div at bounding box center [278, 166] width 312 height 216
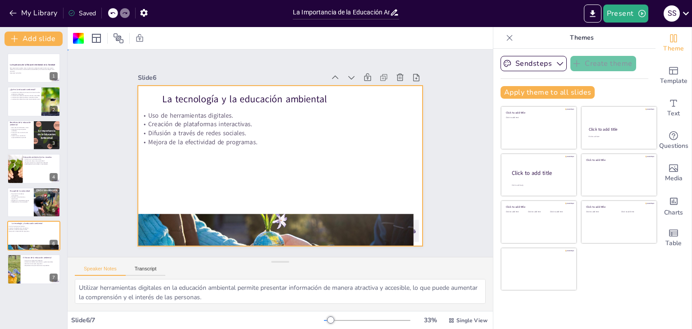
click at [242, 206] on div at bounding box center [278, 166] width 312 height 216
click at [244, 216] on div at bounding box center [234, 215] width 348 height 317
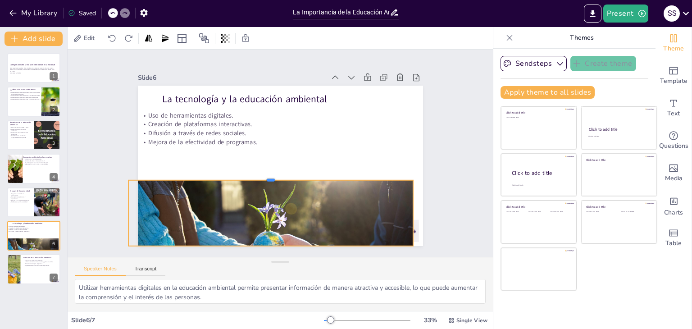
drag, startPoint x: 261, startPoint y: 208, endPoint x: 251, endPoint y: 170, distance: 39.7
click at [251, 170] on div at bounding box center [266, 174] width 280 height 66
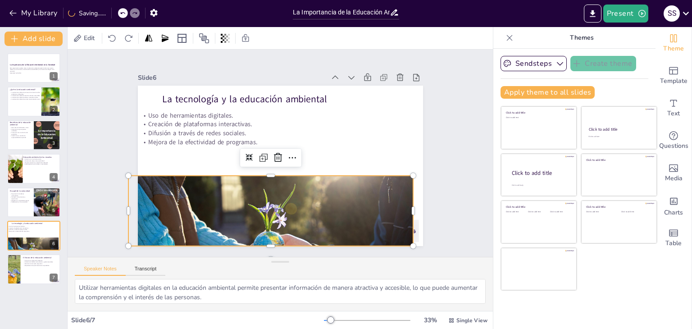
click at [261, 174] on div at bounding box center [234, 215] width 348 height 316
click at [263, 170] on div at bounding box center [264, 166] width 264 height 123
click at [266, 175] on div at bounding box center [243, 85] width 349 height 330
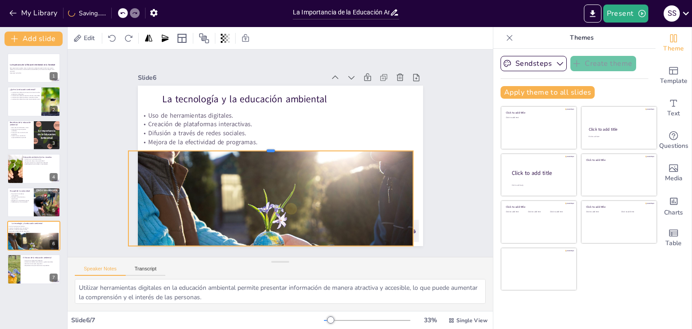
drag, startPoint x: 265, startPoint y: 170, endPoint x: 264, endPoint y: 145, distance: 24.8
click at [264, 145] on div at bounding box center [274, 144] width 264 height 123
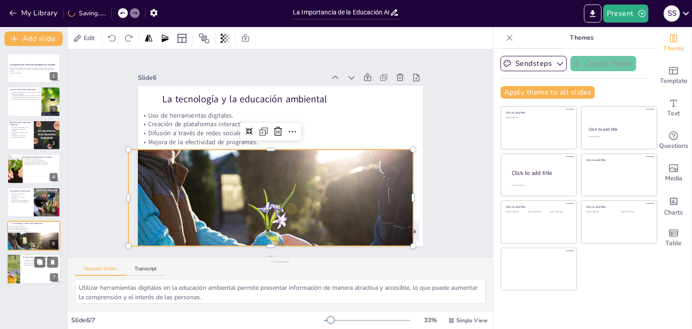
click at [27, 266] on p "Empoderamiento para decisiones responsables." at bounding box center [40, 266] width 35 height 2
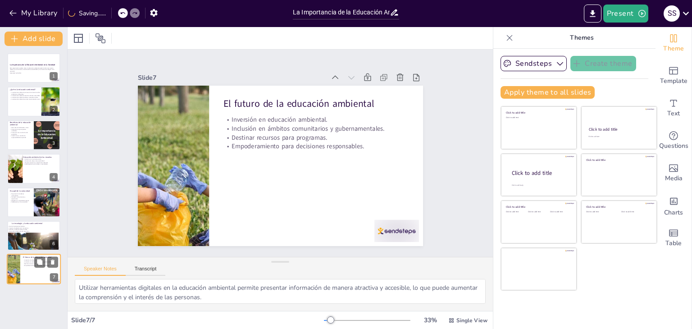
type textarea "Invertir en educación ambiental es esencial para garantizar que las futuras gen…"
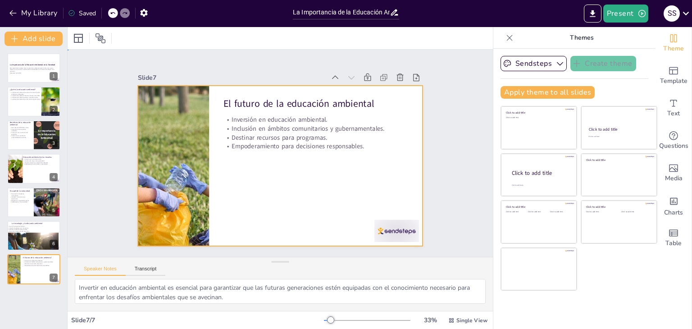
click at [204, 163] on div at bounding box center [275, 164] width 326 height 263
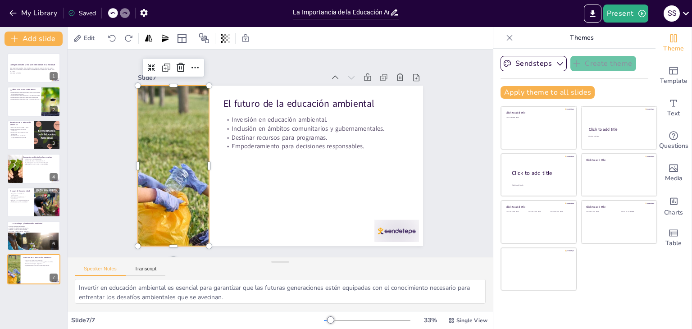
click at [201, 163] on div at bounding box center [182, 111] width 322 height 278
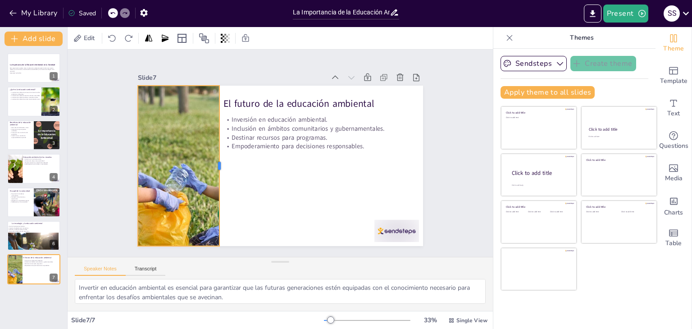
drag, startPoint x: 203, startPoint y: 159, endPoint x: 213, endPoint y: 161, distance: 10.5
click at [213, 161] on div at bounding box center [222, 147] width 56 height 155
click at [35, 14] on button "My Library" at bounding box center [34, 13] width 55 height 14
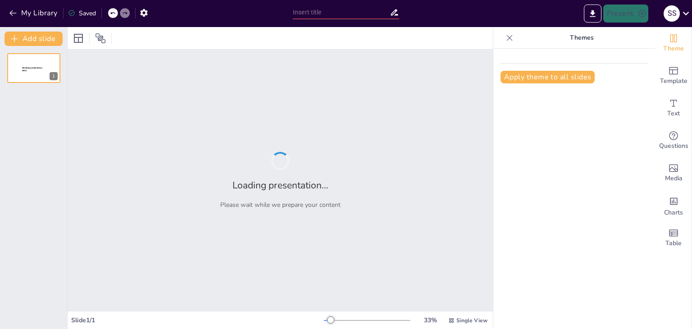
type input "La Caída del Imperio Romano: Un Análisis Histórico"
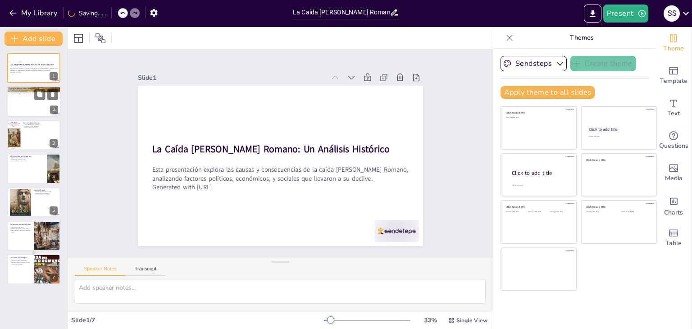
click at [21, 97] on div at bounding box center [34, 102] width 54 height 31
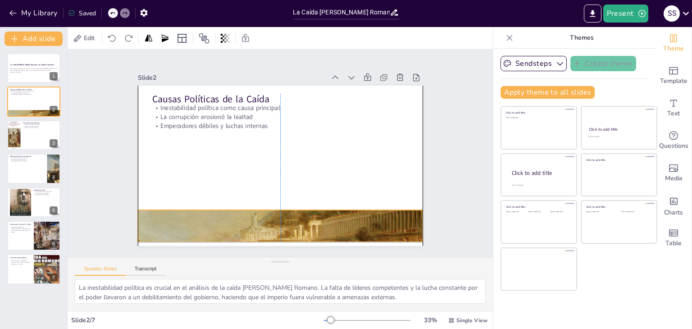
drag, startPoint x: 409, startPoint y: 99, endPoint x: 411, endPoint y: 225, distance: 125.8
click at [411, 225] on div at bounding box center [244, 217] width 390 height 390
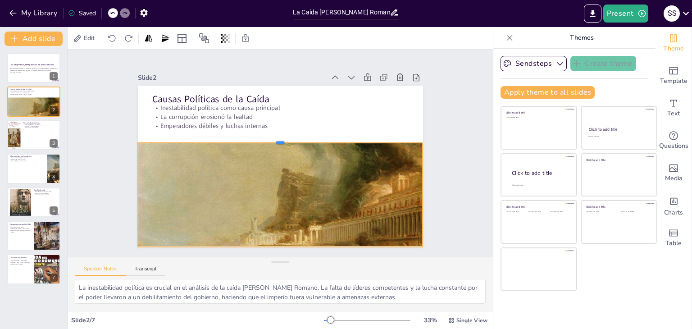
drag, startPoint x: 274, startPoint y: 210, endPoint x: 273, endPoint y: 136, distance: 73.9
click at [273, 136] on div at bounding box center [282, 139] width 284 height 37
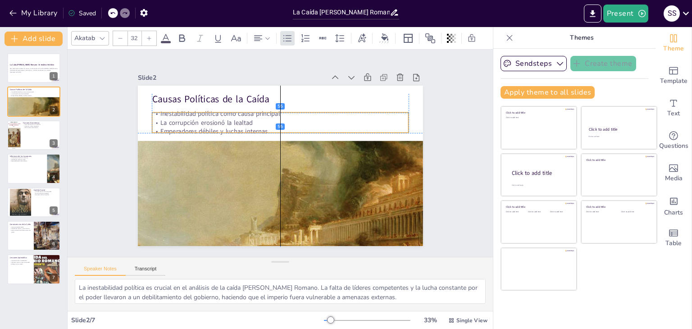
drag, startPoint x: 177, startPoint y: 109, endPoint x: 176, endPoint y: 115, distance: 5.5
click at [239, 115] on p "La corrupción erosionó la lealtad" at bounding box center [307, 138] width 136 height 227
click at [27, 135] on div at bounding box center [34, 135] width 54 height 31
type textarea "La crisis económica no solo debilitó la infraestructura del imperio, sino que t…"
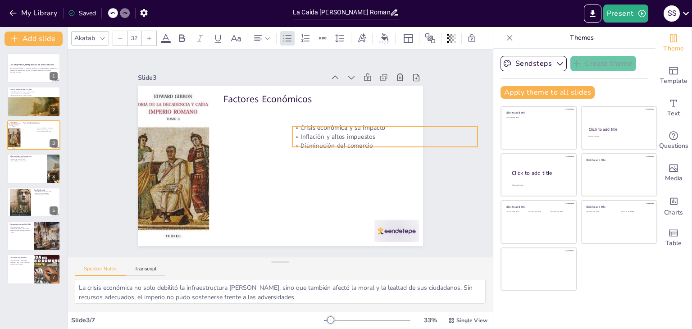
drag, startPoint x: 258, startPoint y: 110, endPoint x: 341, endPoint y: 131, distance: 85.1
click at [341, 134] on p "Inflación y altos impuestos" at bounding box center [385, 148] width 185 height 28
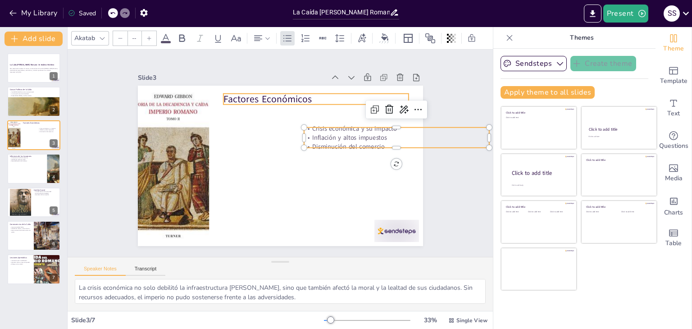
type input "48"
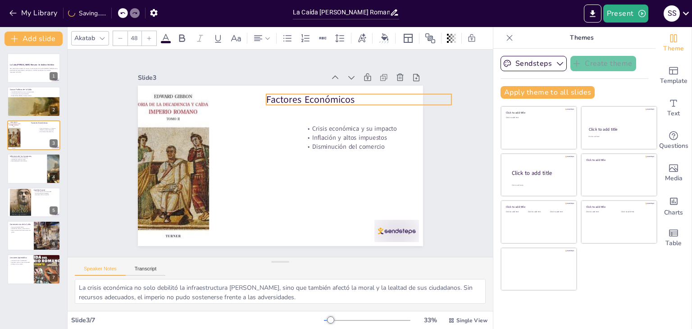
drag, startPoint x: 284, startPoint y: 94, endPoint x: 323, endPoint y: 92, distance: 38.8
click at [323, 92] on p "Factores Económicos" at bounding box center [364, 108] width 186 height 32
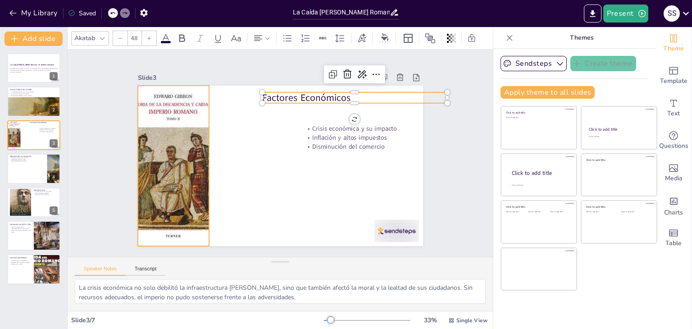
click at [185, 167] on div at bounding box center [173, 154] width 117 height 170
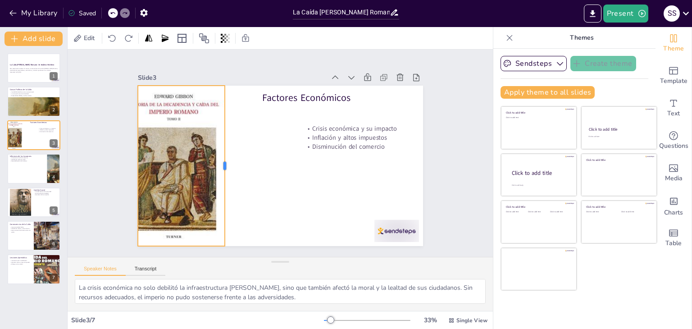
drag, startPoint x: 202, startPoint y: 161, endPoint x: 314, endPoint y: 146, distance: 112.3
click at [293, 149] on div "Factores Económicos Crisis económica y su impacto Inflación y altos impuestos D…" at bounding box center [278, 166] width 312 height 216
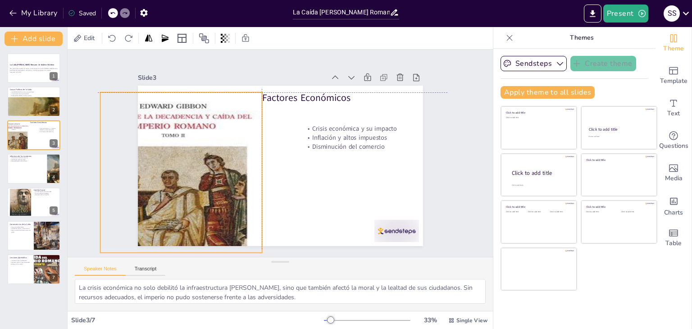
drag, startPoint x: 292, startPoint y: 160, endPoint x: 253, endPoint y: 163, distance: 39.4
click at [253, 163] on div at bounding box center [168, 173] width 216 height 240
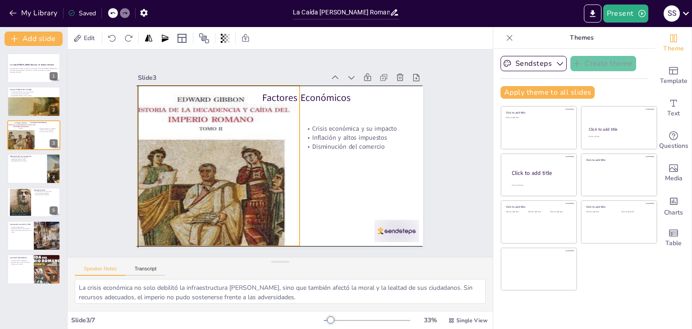
drag, startPoint x: 254, startPoint y: 170, endPoint x: 290, endPoint y: 165, distance: 36.4
click at [290, 165] on div at bounding box center [203, 167] width 232 height 252
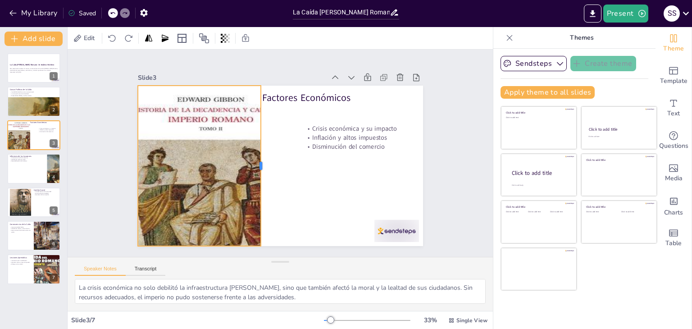
drag, startPoint x: 293, startPoint y: 161, endPoint x: 257, endPoint y: 157, distance: 36.7
click at [257, 157] on div at bounding box center [264, 164] width 24 height 160
click at [255, 160] on div at bounding box center [208, 181] width 197 height 225
click at [255, 160] on div at bounding box center [205, 175] width 216 height 240
click at [256, 163] on div at bounding box center [265, 164] width 24 height 160
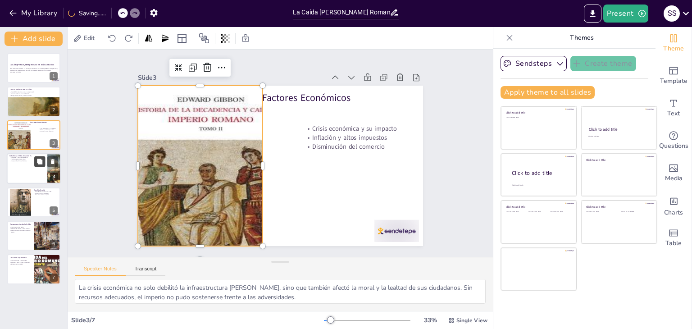
click at [40, 165] on button at bounding box center [39, 161] width 11 height 11
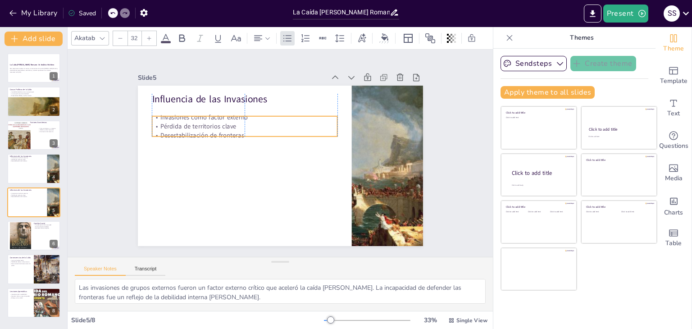
drag, startPoint x: 179, startPoint y: 114, endPoint x: 179, endPoint y: 124, distance: 9.9
click at [179, 124] on p "Pérdida de territorios clave" at bounding box center [251, 119] width 183 height 47
click at [11, 228] on div at bounding box center [20, 236] width 22 height 32
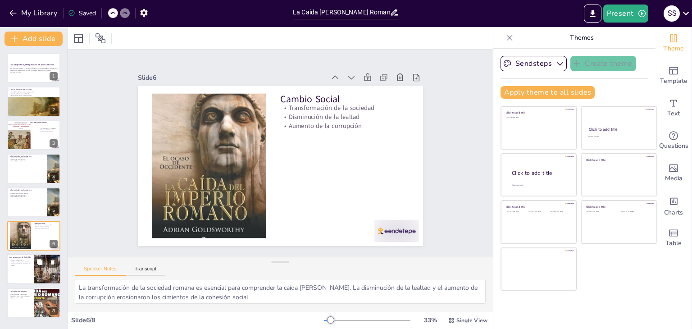
click at [33, 265] on div at bounding box center [34, 269] width 54 height 31
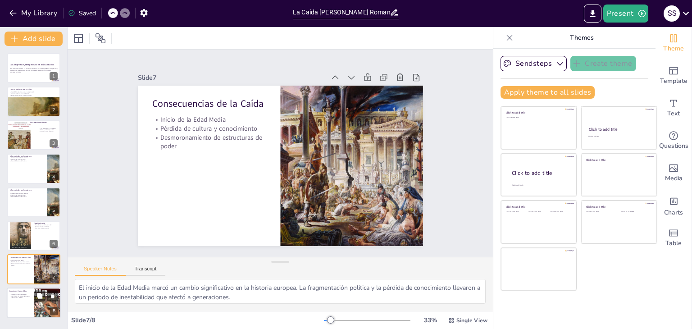
click at [27, 300] on div at bounding box center [34, 303] width 54 height 31
type textarea "La estabilidad política y económica es crucial para la supervivencia de cualqui…"
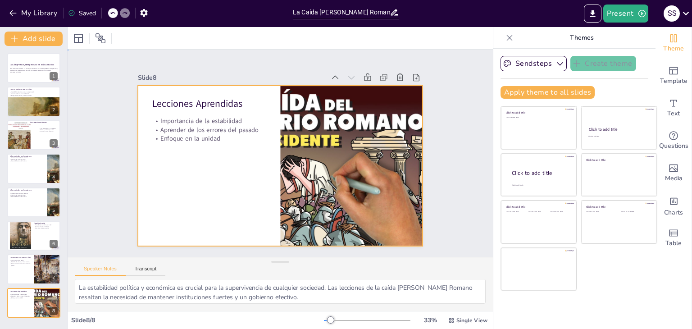
click at [272, 159] on div at bounding box center [278, 166] width 312 height 216
click at [273, 159] on div at bounding box center [279, 165] width 301 height 189
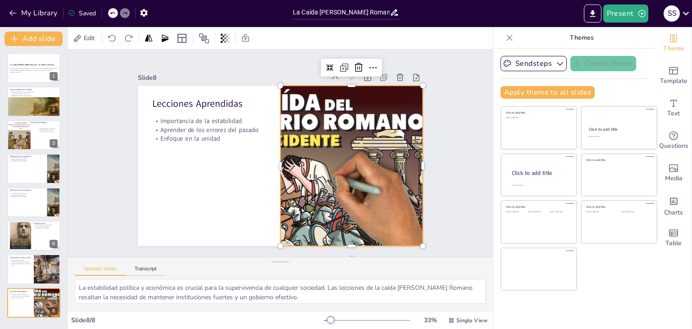
click at [285, 154] on div at bounding box center [350, 172] width 301 height 189
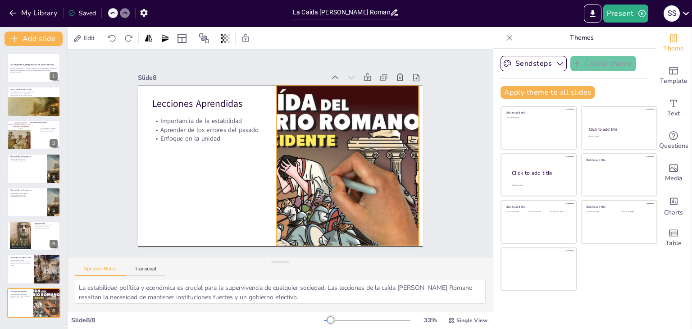
click at [273, 163] on div at bounding box center [346, 172] width 301 height 189
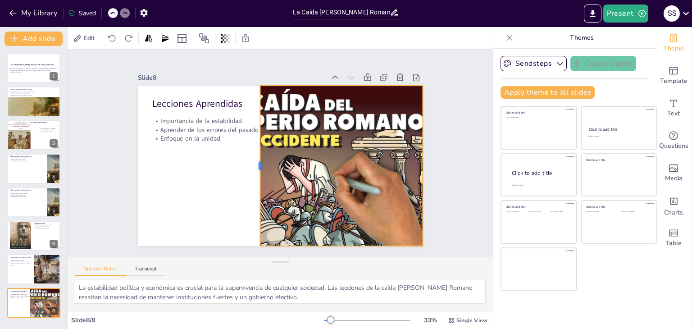
drag, startPoint x: 271, startPoint y: 161, endPoint x: 251, endPoint y: 161, distance: 20.3
click at [251, 161] on div at bounding box center [255, 163] width 24 height 160
click at [30, 19] on button "My Library" at bounding box center [34, 13] width 55 height 14
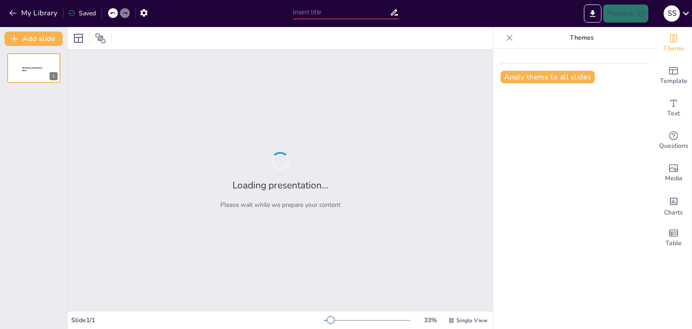
type input "Explorando el Sistema Solar: Estructura y Componentes"
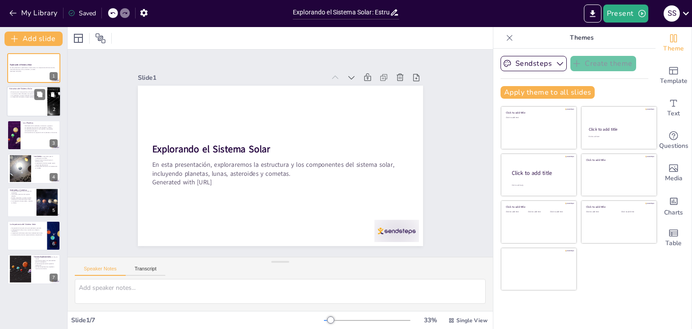
click at [27, 104] on div at bounding box center [34, 102] width 54 height 31
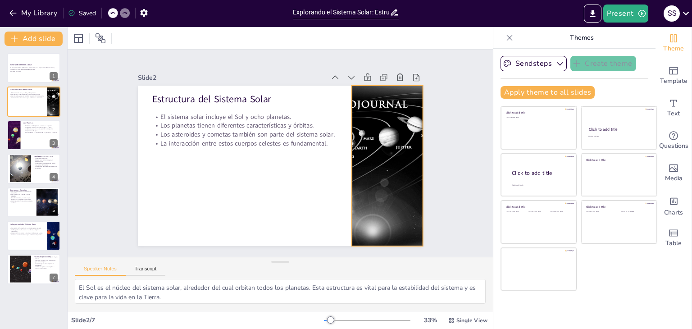
click at [370, 153] on div at bounding box center [385, 177] width 229 height 182
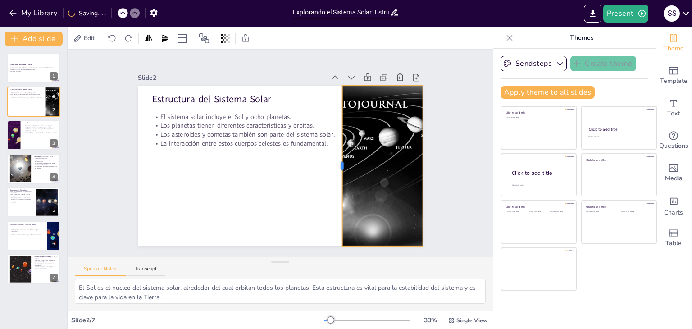
drag, startPoint x: 343, startPoint y: 162, endPoint x: 334, endPoint y: 161, distance: 9.5
click at [335, 161] on div at bounding box center [338, 166] width 7 height 160
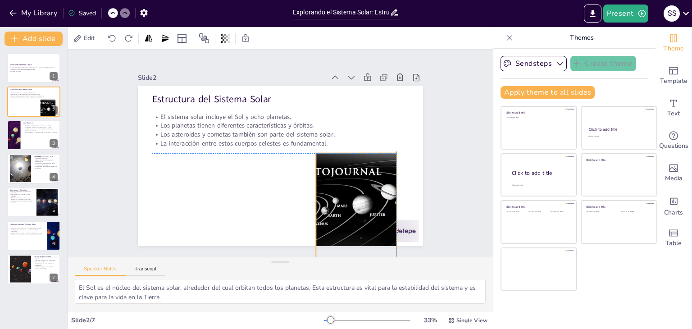
drag, startPoint x: 350, startPoint y: 151, endPoint x: 325, endPoint y: 233, distance: 85.6
click at [325, 233] on div at bounding box center [361, 233] width 213 height 160
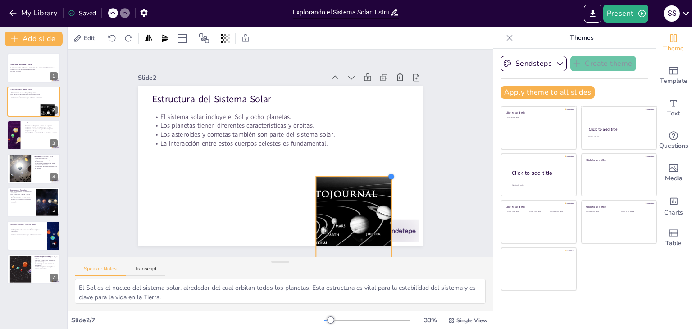
drag, startPoint x: 390, startPoint y: 161, endPoint x: 274, endPoint y: 171, distance: 115.8
click at [274, 171] on div "Estructura del Sistema Solar El sistema solar incluye el Sol y ocho planetas. L…" at bounding box center [280, 166] width 285 height 160
drag, startPoint x: 274, startPoint y: 171, endPoint x: 311, endPoint y: 154, distance: 40.3
click at [311, 154] on div at bounding box center [280, 166] width 285 height 160
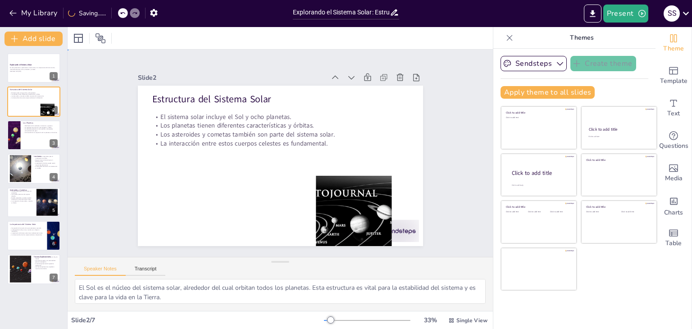
drag, startPoint x: 311, startPoint y: 154, endPoint x: 303, endPoint y: 165, distance: 13.0
click at [303, 165] on div at bounding box center [280, 166] width 285 height 160
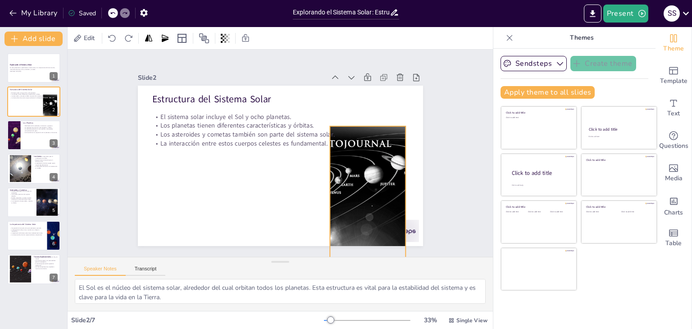
drag, startPoint x: 335, startPoint y: 186, endPoint x: 351, endPoint y: 132, distance: 57.0
click at [351, 132] on div at bounding box center [353, 227] width 237 height 205
click at [351, 132] on div at bounding box center [367, 210] width 215 height 171
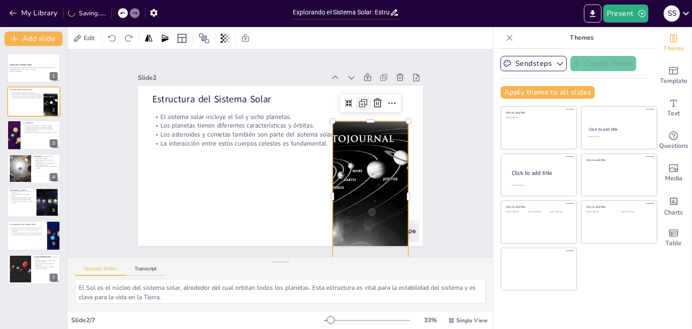
click at [359, 99] on icon at bounding box center [363, 103] width 11 height 11
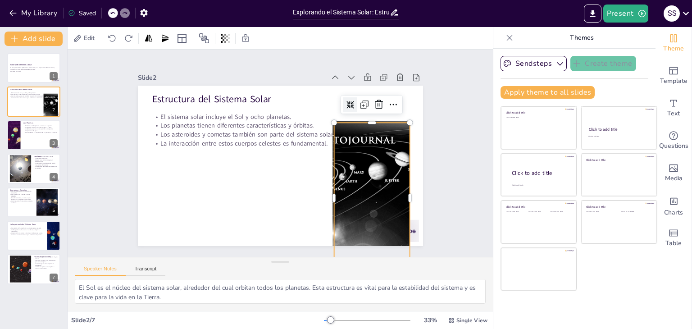
click at [351, 108] on icon at bounding box center [355, 112] width 8 height 8
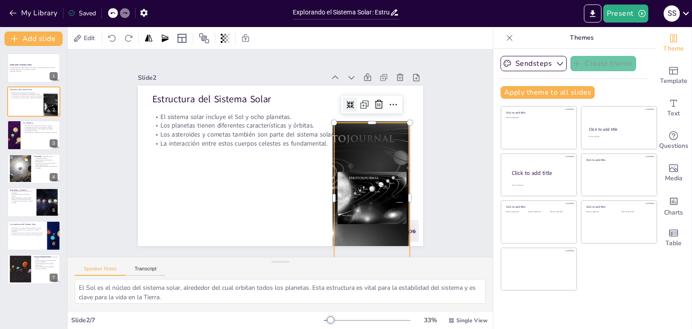
click at [351, 108] on icon at bounding box center [355, 112] width 8 height 8
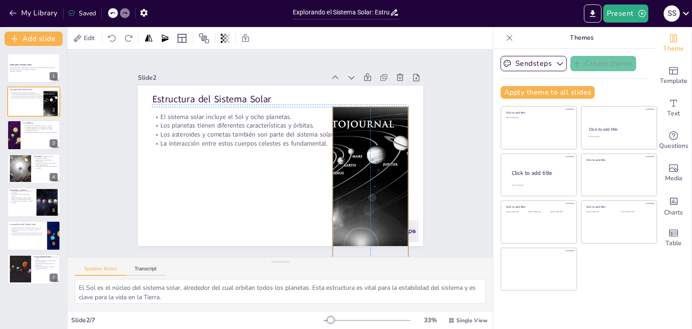
drag, startPoint x: 357, startPoint y: 149, endPoint x: 357, endPoint y: 128, distance: 21.6
click at [357, 128] on div at bounding box center [371, 191] width 215 height 171
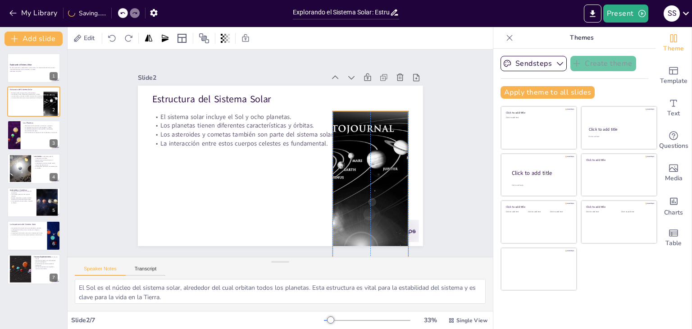
drag, startPoint x: 357, startPoint y: 128, endPoint x: 352, endPoint y: 134, distance: 8.7
click at [352, 134] on div at bounding box center [366, 205] width 227 height 189
click at [379, 98] on icon at bounding box center [383, 102] width 9 height 9
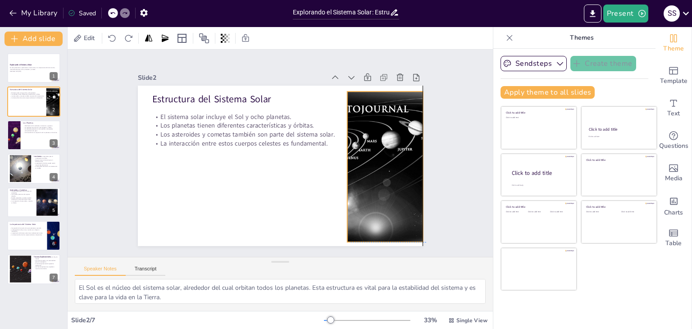
drag, startPoint x: 359, startPoint y: 138, endPoint x: 376, endPoint y: 105, distance: 37.7
click at [376, 105] on div at bounding box center [387, 178] width 215 height 170
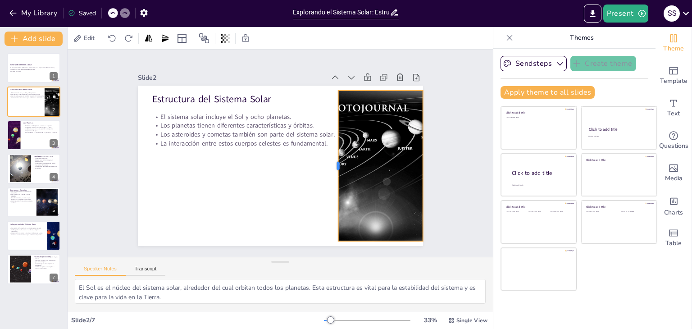
drag, startPoint x: 339, startPoint y: 161, endPoint x: 330, endPoint y: 163, distance: 9.2
click at [330, 163] on div at bounding box center [332, 171] width 23 height 151
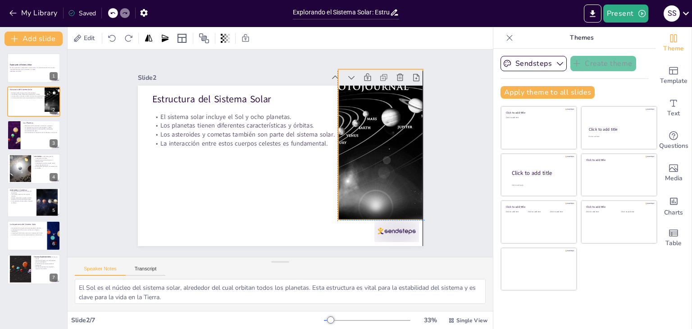
drag, startPoint x: 389, startPoint y: 157, endPoint x: 391, endPoint y: 137, distance: 20.0
click at [391, 137] on div at bounding box center [390, 156] width 215 height 170
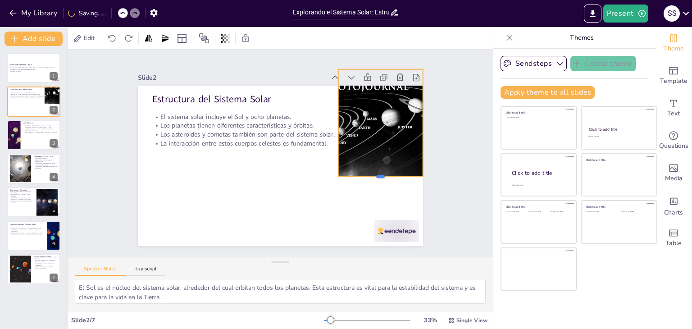
drag, startPoint x: 374, startPoint y: 217, endPoint x: 371, endPoint y: 174, distance: 43.8
click at [371, 183] on div at bounding box center [377, 191] width 85 height 16
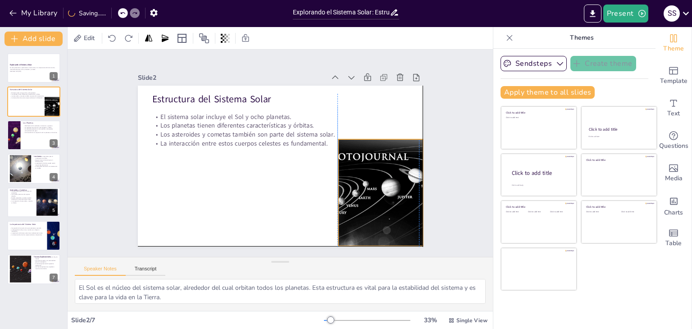
drag, startPoint x: 371, startPoint y: 135, endPoint x: 369, endPoint y: 206, distance: 70.8
click at [369, 206] on div at bounding box center [382, 225] width 215 height 171
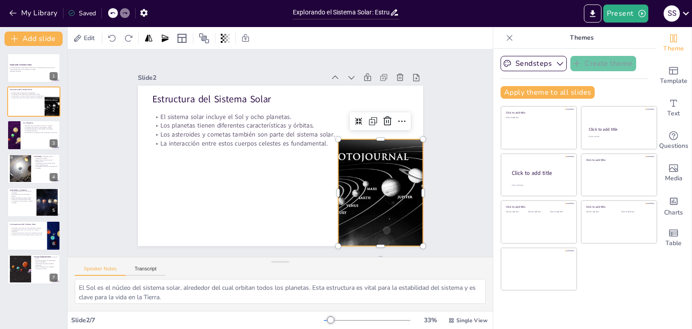
click at [373, 142] on div at bounding box center [374, 236] width 227 height 189
drag, startPoint x: 373, startPoint y: 133, endPoint x: 372, endPoint y: 143, distance: 10.4
click at [372, 148] on div at bounding box center [381, 156] width 85 height 16
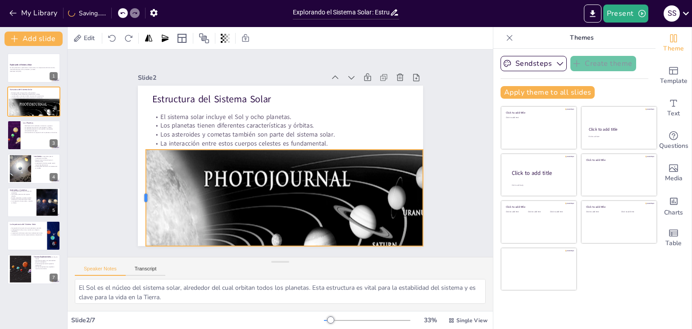
drag, startPoint x: 330, startPoint y: 193, endPoint x: 139, endPoint y: 179, distance: 191.2
click at [139, 179] on div "Estructura del Sistema Solar El sistema solar incluye el Sol y ocho planetas. L…" at bounding box center [280, 166] width 285 height 160
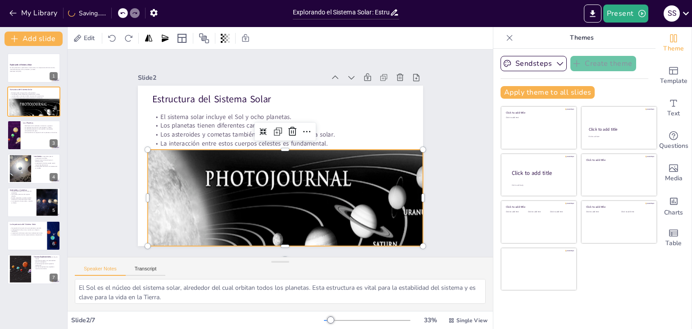
drag, startPoint x: 225, startPoint y: 187, endPoint x: 170, endPoint y: 186, distance: 54.6
click at [223, 187] on div at bounding box center [302, 311] width 376 height 373
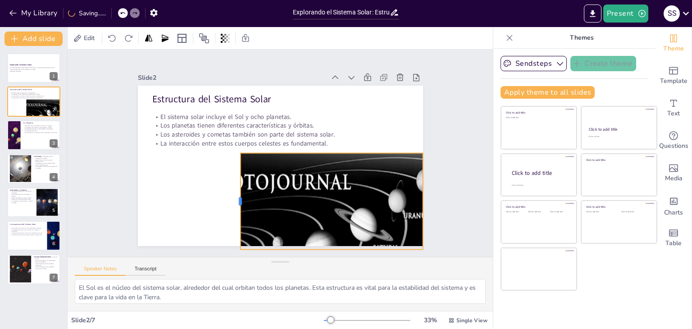
drag, startPoint x: 140, startPoint y: 195, endPoint x: 240, endPoint y: 171, distance: 102.6
click at [240, 171] on div at bounding box center [236, 201] width 7 height 96
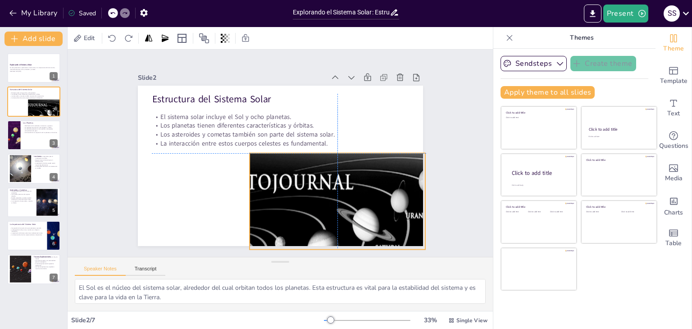
drag, startPoint x: 334, startPoint y: 193, endPoint x: 336, endPoint y: 199, distance: 6.5
click at [336, 199] on div at bounding box center [321, 312] width 342 height 339
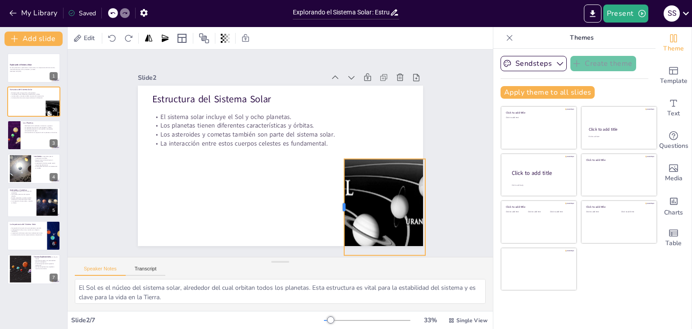
drag, startPoint x: 241, startPoint y: 202, endPoint x: 336, endPoint y: 183, distance: 96.7
click at [337, 183] on div at bounding box center [340, 207] width 7 height 96
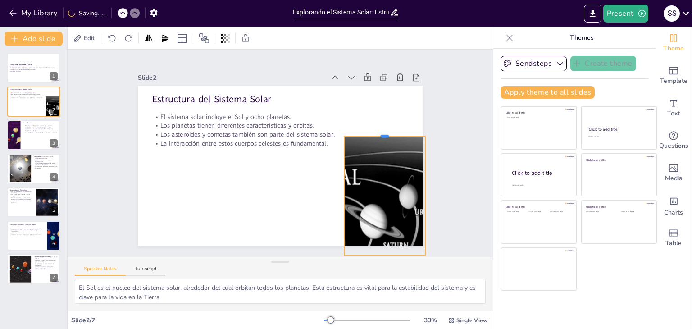
drag, startPoint x: 376, startPoint y: 155, endPoint x: 375, endPoint y: 116, distance: 38.3
click at [375, 136] on div at bounding box center [387, 144] width 82 height 16
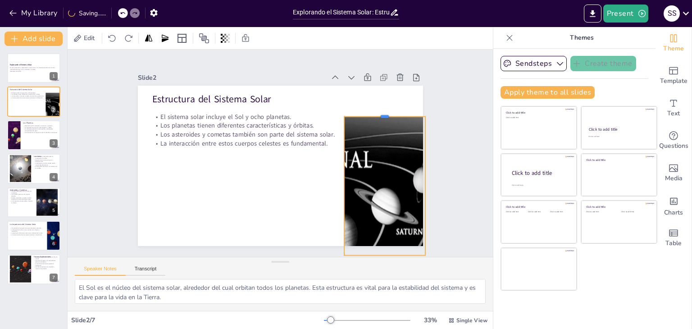
drag, startPoint x: 377, startPoint y: 116, endPoint x: 377, endPoint y: 109, distance: 7.7
click at [377, 110] on div at bounding box center [384, 113] width 81 height 7
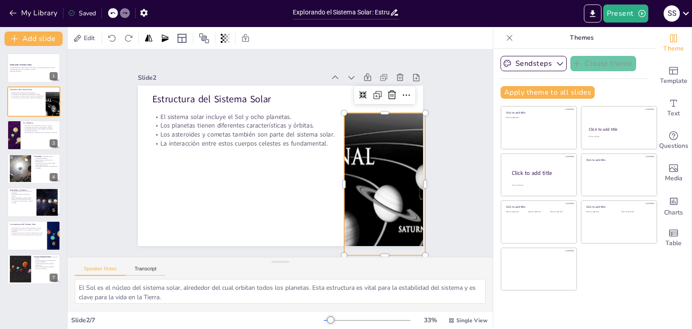
click at [376, 113] on div at bounding box center [338, 300] width 377 height 375
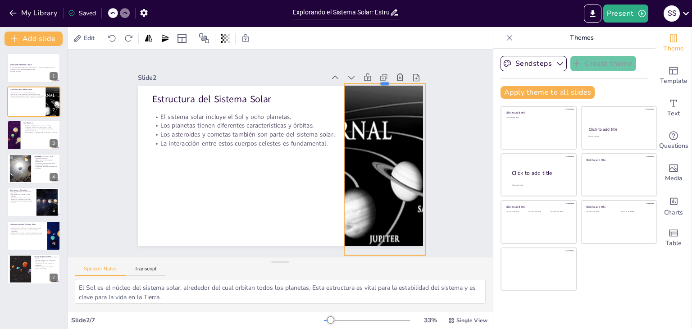
drag, startPoint x: 377, startPoint y: 109, endPoint x: 377, endPoint y: 80, distance: 29.3
click at [377, 83] on div at bounding box center [392, 91] width 82 height 16
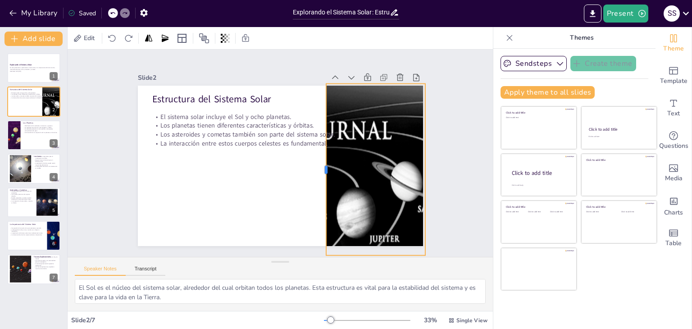
drag, startPoint x: 335, startPoint y: 165, endPoint x: 316, endPoint y: 164, distance: 18.0
click at [319, 164] on div at bounding box center [322, 170] width 7 height 172
click at [16, 141] on div at bounding box center [13, 135] width 44 height 31
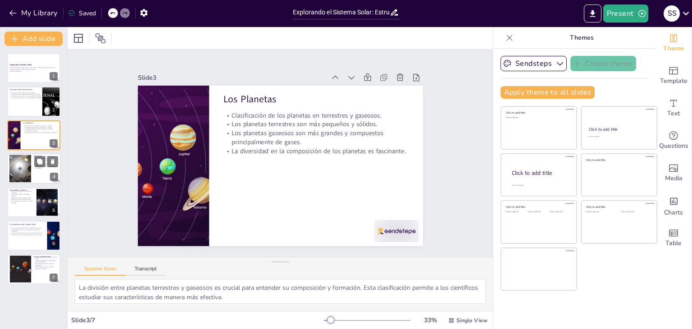
click at [9, 173] on div at bounding box center [34, 168] width 54 height 31
type textarea "Las lunas como Europa y Titán son objeto de estudio debido a su potencial para …"
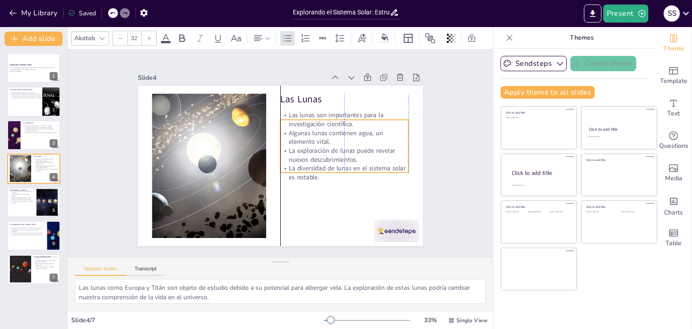
drag, startPoint x: 300, startPoint y: 135, endPoint x: 301, endPoint y: 151, distance: 16.3
click at [301, 151] on p "La exploración de lunas puede revelar nuevos descubrimientos." at bounding box center [338, 181] width 124 height 69
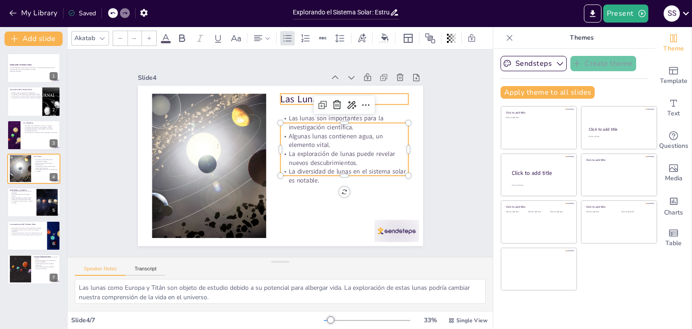
type input "48"
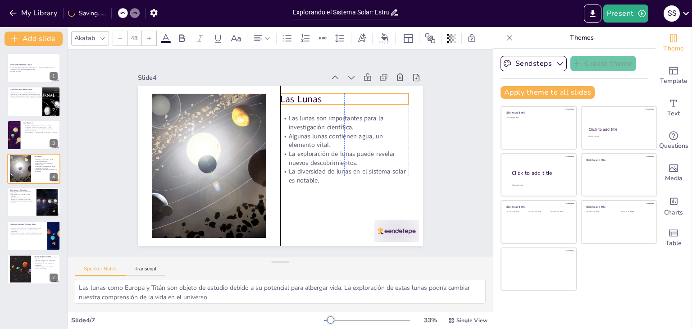
drag, startPoint x: 289, startPoint y: 94, endPoint x: 297, endPoint y: 93, distance: 8.2
click at [297, 93] on p "Las Lunas" at bounding box center [349, 106] width 129 height 27
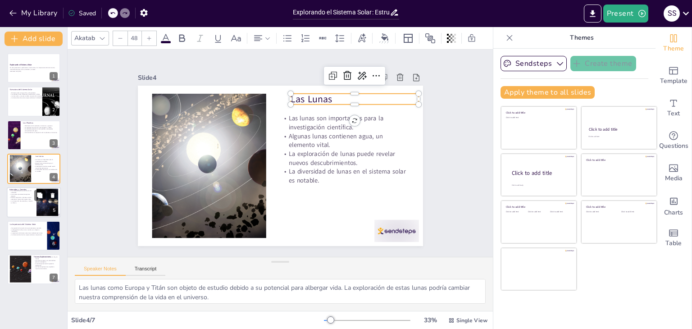
click at [34, 206] on div at bounding box center [34, 202] width 54 height 31
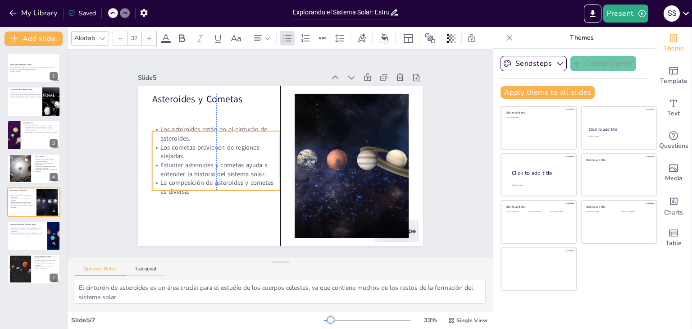
drag, startPoint x: 203, startPoint y: 122, endPoint x: 183, endPoint y: 156, distance: 38.8
click at [201, 147] on p "Los cometas provienen de regiones alejadas." at bounding box center [216, 152] width 128 height 18
click at [24, 229] on p "La búsqueda de vida en otros mundos es un objetivo importante." at bounding box center [26, 230] width 35 height 3
type textarea "El estudio del sistema solar nos permite entender cómo se formó la Tierra y las…"
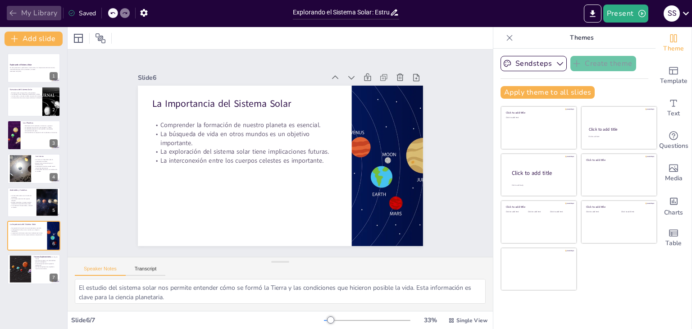
click at [26, 12] on button "My Library" at bounding box center [34, 13] width 55 height 14
